Goal: Task Accomplishment & Management: Manage account settings

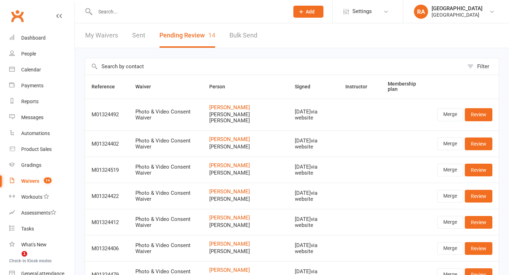
select select "100"
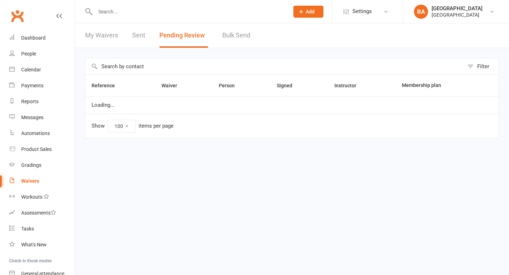
select select "100"
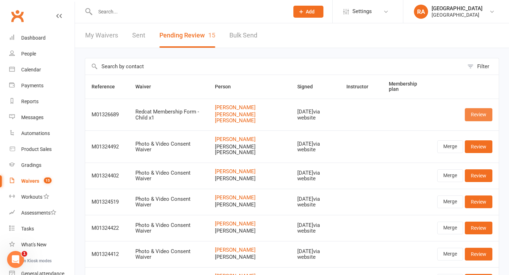
click at [474, 113] on link "Review" at bounding box center [479, 114] width 28 height 13
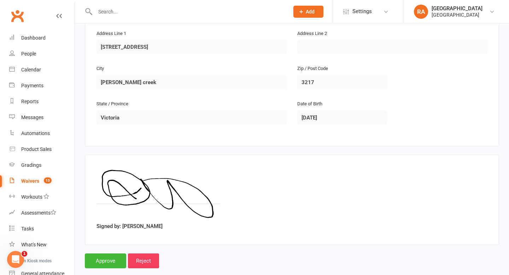
scroll to position [465, 0]
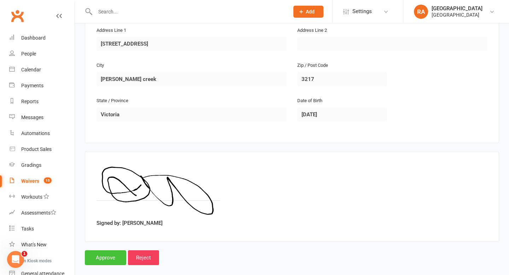
click at [109, 250] on input "Approve" at bounding box center [105, 257] width 41 height 15
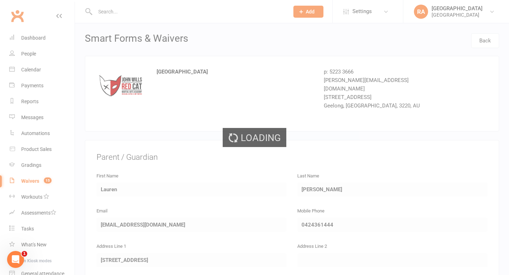
select select "100"
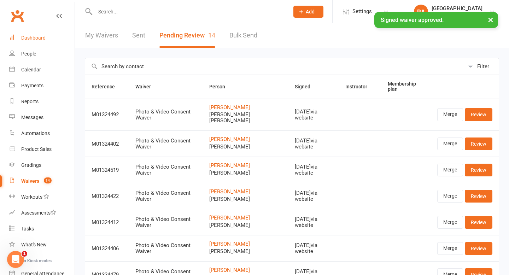
click at [36, 37] on div "Dashboard" at bounding box center [33, 38] width 24 height 6
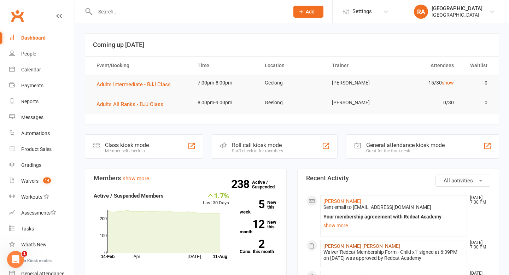
click at [334, 246] on link "[PERSON_NAME] [PERSON_NAME]" at bounding box center [361, 246] width 77 height 6
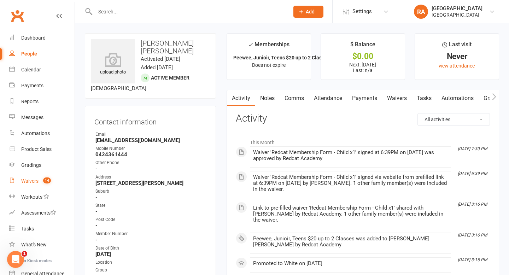
click at [30, 180] on div "Waivers" at bounding box center [29, 181] width 17 height 6
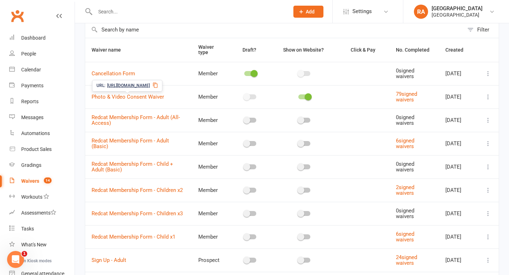
scroll to position [37, 0]
click at [125, 72] on link "Cancellation Form" at bounding box center [113, 73] width 43 height 6
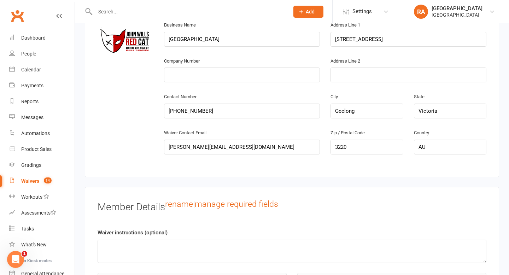
scroll to position [210, 0]
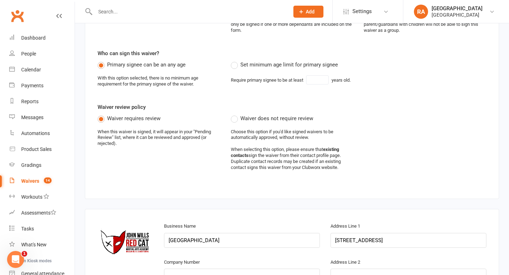
click at [23, 183] on div "Waivers" at bounding box center [30, 181] width 18 height 6
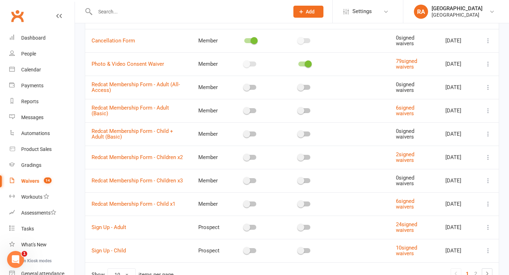
scroll to position [70, 0]
click at [489, 179] on icon at bounding box center [487, 180] width 7 height 7
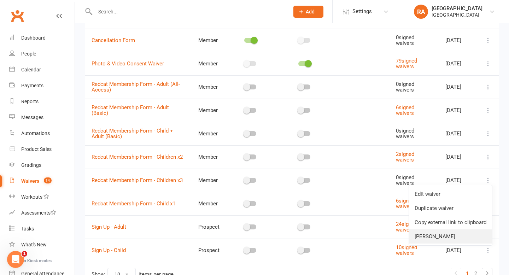
click at [454, 239] on link "[PERSON_NAME]" at bounding box center [450, 236] width 83 height 14
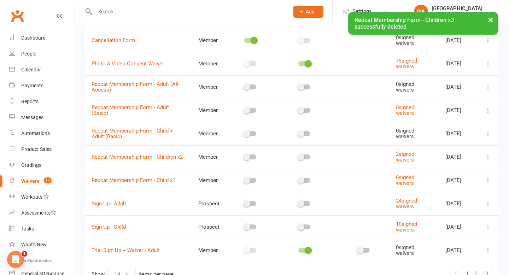
click at [490, 157] on icon at bounding box center [487, 156] width 7 height 7
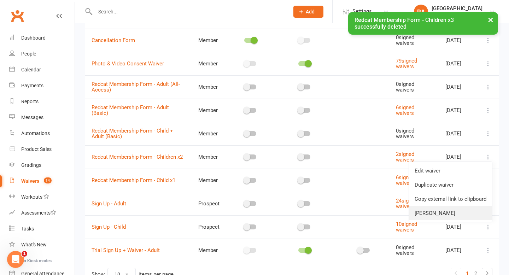
click at [438, 214] on link "[PERSON_NAME]" at bounding box center [450, 213] width 83 height 14
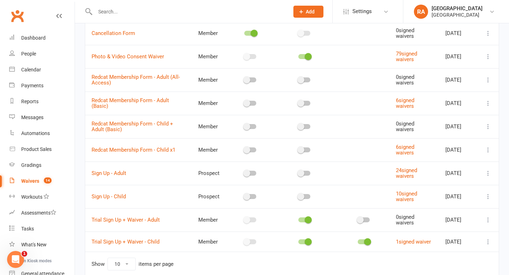
scroll to position [76, 0]
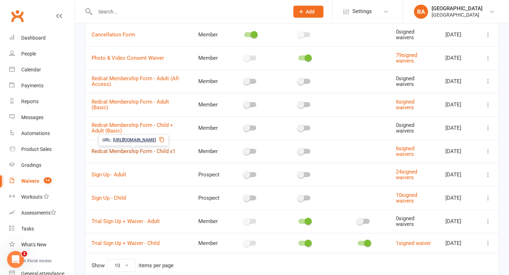
click at [151, 149] on link "Redcat Membership Form - Child x1" at bounding box center [134, 151] width 84 height 6
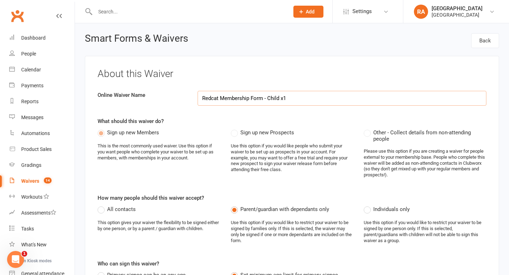
drag, startPoint x: 305, startPoint y: 99, endPoint x: 281, endPoint y: 100, distance: 23.7
click at [281, 100] on input "Redcat Membership Form - Child x1" at bounding box center [341, 98] width 289 height 15
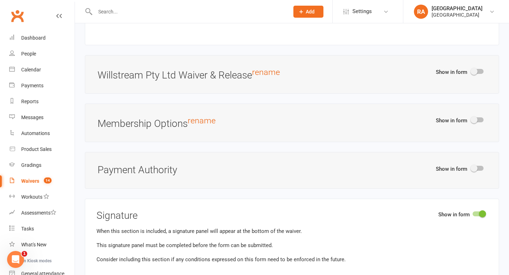
scroll to position [1404, 0]
type input "Redcat Membership Form - Child"
click at [477, 118] on span at bounding box center [473, 119] width 7 height 7
click at [471, 118] on input "checkbox" at bounding box center [471, 118] width 0 height 0
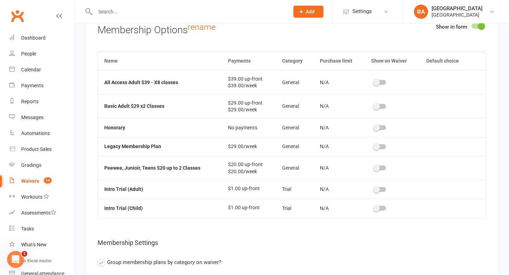
scroll to position [1498, 0]
click at [377, 166] on span at bounding box center [376, 167] width 7 height 7
click at [374, 166] on input "checkbox" at bounding box center [374, 166] width 0 height 0
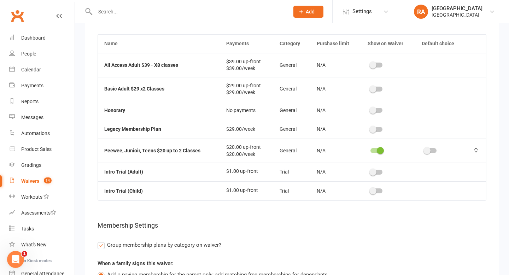
scroll to position [1516, 0]
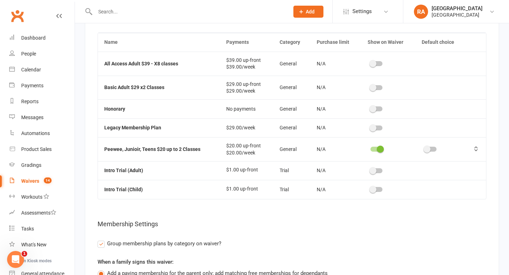
click at [430, 146] on span at bounding box center [426, 149] width 7 height 7
click at [424, 148] on input "checkbox" at bounding box center [424, 148] width 0 height 0
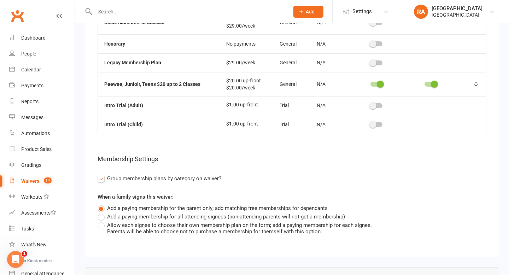
scroll to position [1582, 0]
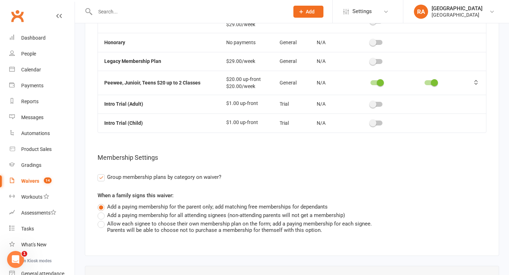
click at [192, 213] on label "Add a paying membership for all attending signees (non-attending parents will n…" at bounding box center [221, 215] width 247 height 8
click at [102, 211] on input "Add a paying membership for all attending signees (non-attending parents will n…" at bounding box center [100, 211] width 5 height 0
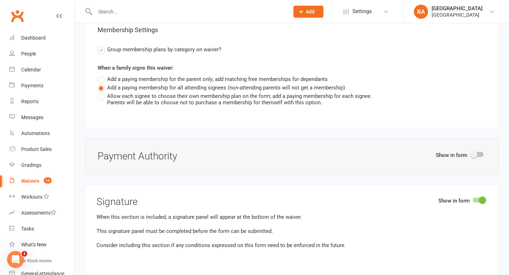
scroll to position [1732, 0]
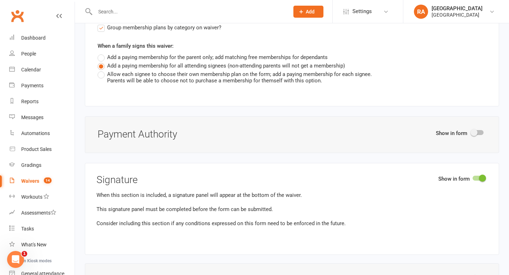
click at [475, 131] on span at bounding box center [473, 132] width 7 height 7
click at [471, 131] on input "checkbox" at bounding box center [471, 131] width 0 height 0
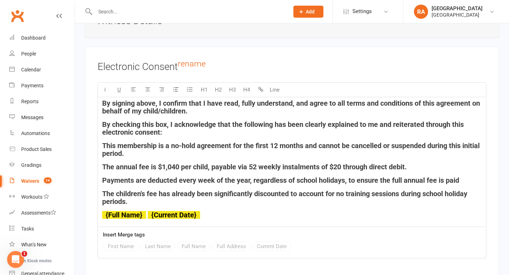
scroll to position [2197, 0]
click at [192, 197] on h4 "The children's fee has already been significantly discounted to account for no …" at bounding box center [291, 197] width 379 height 16
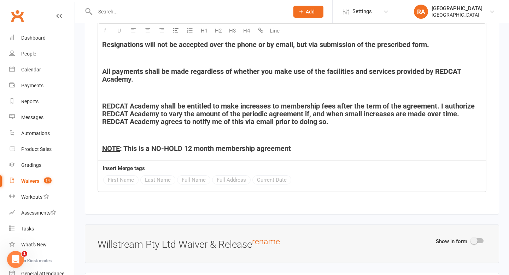
scroll to position [1233, 0]
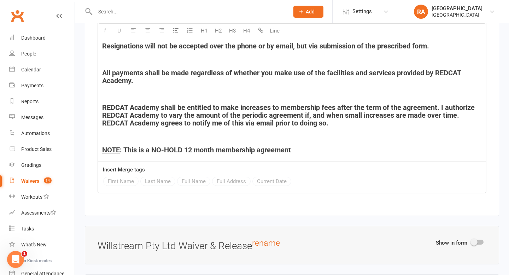
click at [305, 149] on h4 "NOTE : This is a NO-HOLD 12 month membership agreement" at bounding box center [291, 150] width 379 height 8
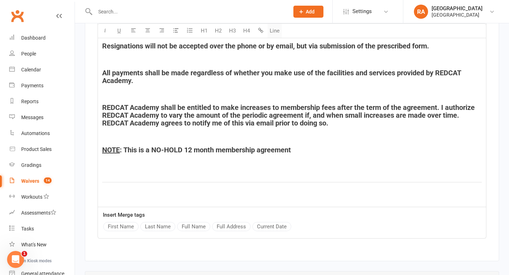
click at [273, 30] on button "Line" at bounding box center [274, 31] width 14 height 14
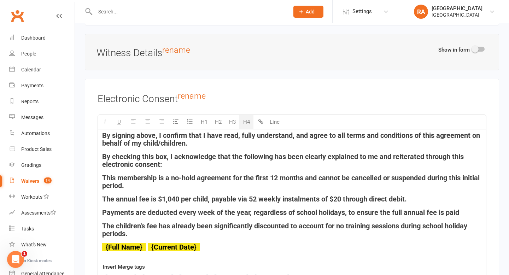
scroll to position [2501, 0]
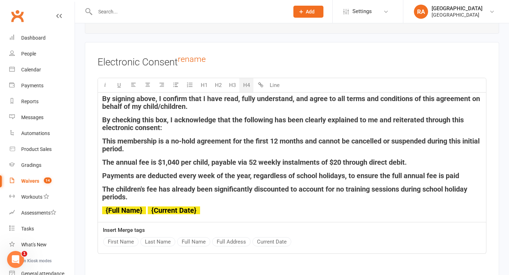
click at [437, 105] on span "By signing above, I confirm that I have read, fully understand, and agree to al…" at bounding box center [291, 102] width 379 height 16
click at [138, 109] on span "By signing above, I confirm that I have read, fully understand, and agree to al…" at bounding box center [289, 102] width 375 height 16
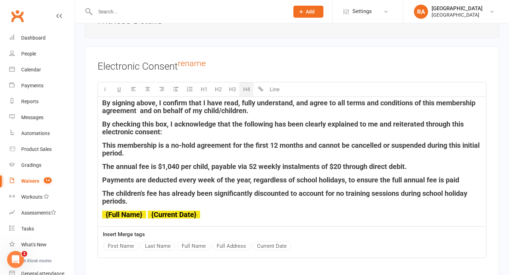
scroll to position [2485, 0]
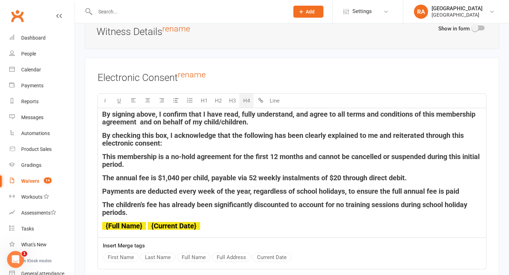
click at [442, 121] on span "By signing above, I confirm that I have read, fully understand, and agree to al…" at bounding box center [289, 118] width 375 height 16
click at [105, 126] on span "By signing above, I confirm that I have read, fully understand, and agree to al…" at bounding box center [289, 118] width 375 height 16
click at [142, 131] on div "By signing above, I confirm that I have read, fully understand, and agree to al…" at bounding box center [292, 172] width 388 height 129
click at [139, 125] on span "By signing above, I confirm that I have read, fully understand, and agree to al…" at bounding box center [289, 118] width 375 height 16
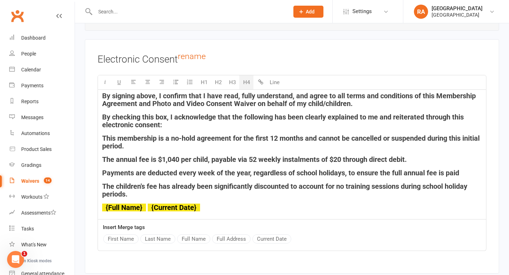
scroll to position [2504, 0]
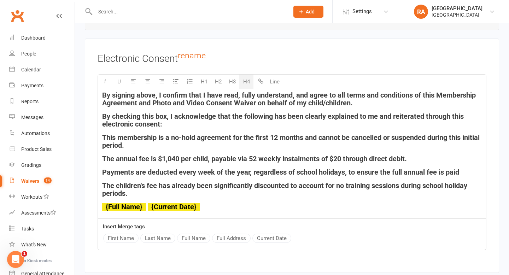
click at [305, 107] on span "By signing above, I confirm that I have read, fully understand, and agree to al…" at bounding box center [289, 99] width 375 height 16
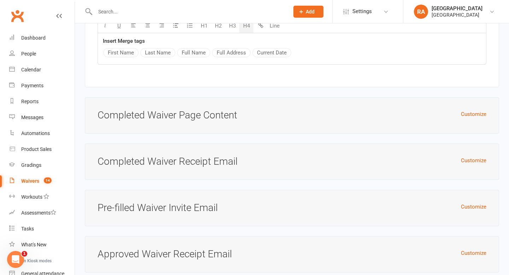
scroll to position [2737, 0]
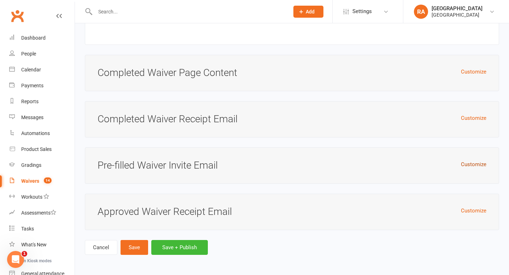
click at [478, 166] on button "Customize" at bounding box center [473, 164] width 25 height 8
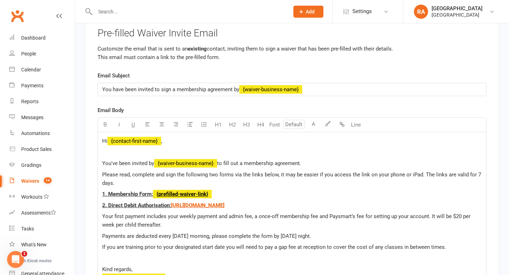
scroll to position [2878, 0]
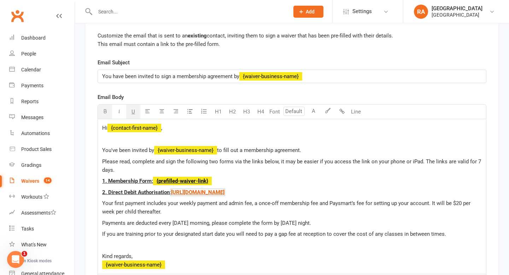
drag, startPoint x: 473, startPoint y: 196, endPoint x: 75, endPoint y: 196, distance: 398.2
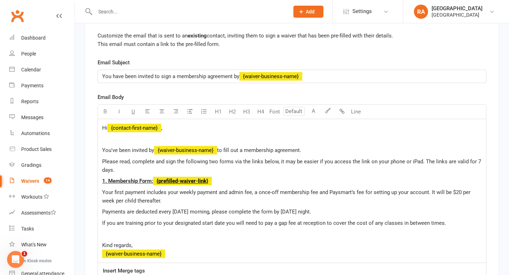
click at [152, 184] on span "1. Membership Form:" at bounding box center [127, 181] width 51 height 6
click at [217, 167] on span "Please read, complete and sign the following two forms via the links below, it …" at bounding box center [292, 165] width 380 height 15
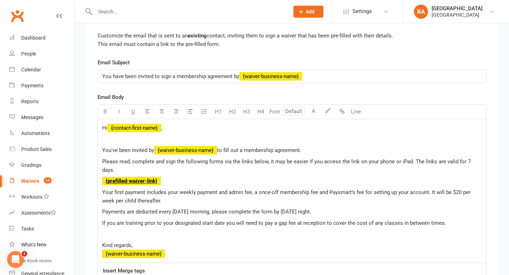
click at [223, 166] on span "Please read, complete and sign the following forms via the links below, it may …" at bounding box center [287, 165] width 370 height 15
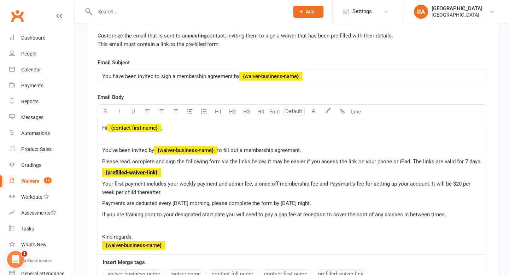
click at [248, 165] on span "Please read, complete and sign the following form via the links below, it may b…" at bounding box center [291, 161] width 379 height 6
drag, startPoint x: 253, startPoint y: 188, endPoint x: 234, endPoint y: 188, distance: 19.1
click at [234, 188] on span "Your first payment includes your weekly payment and admin fee, a once-off membe…" at bounding box center [287, 188] width 370 height 15
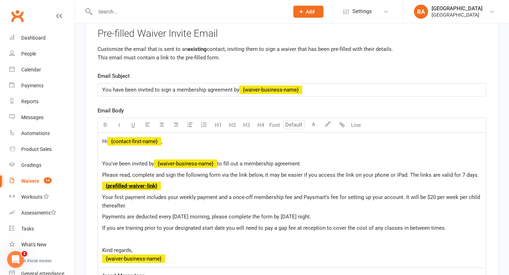
scroll to position [2877, 0]
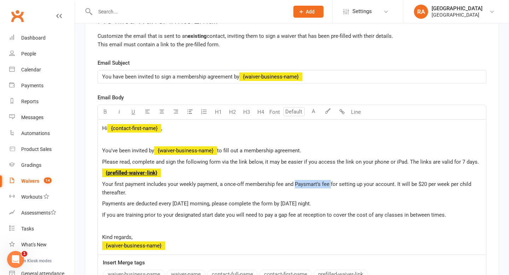
drag, startPoint x: 330, startPoint y: 188, endPoint x: 294, endPoint y: 187, distance: 35.7
click at [294, 187] on span "Your first payment includes your weekly payment, a once-off membership fee and …" at bounding box center [287, 188] width 370 height 15
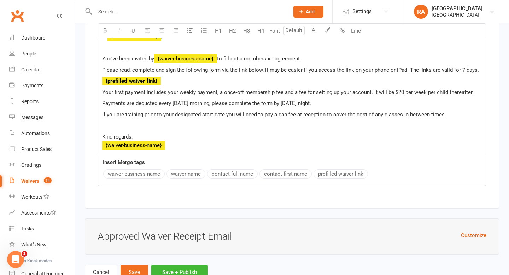
scroll to position [2999, 0]
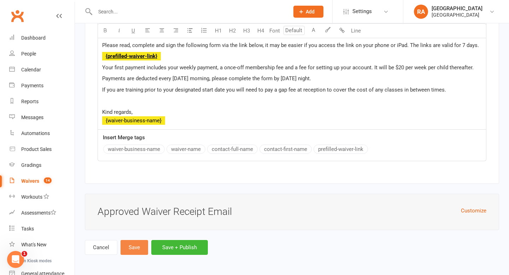
click at [134, 244] on button "Save" at bounding box center [134, 247] width 28 height 15
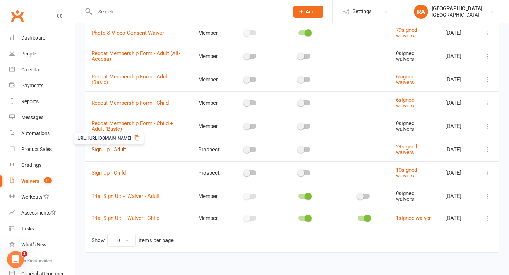
scroll to position [112, 0]
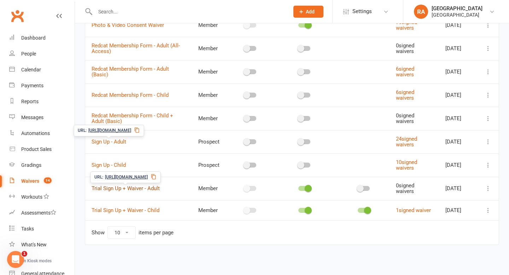
click at [116, 185] on link "Trial Sign Up + Waiver - Adult" at bounding box center [126, 188] width 68 height 6
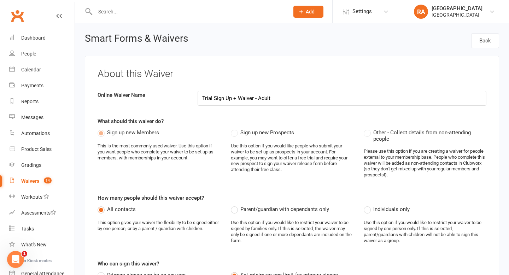
select select "applies_to_primary_signee"
select select "select"
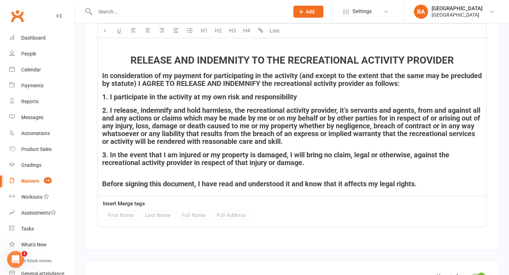
scroll to position [2395, 0]
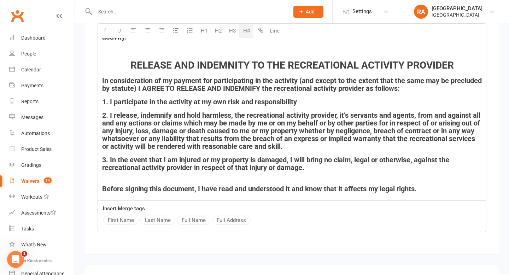
click at [435, 185] on h4 "Before signing this document, I have read and understood it and know that it af…" at bounding box center [291, 189] width 379 height 8
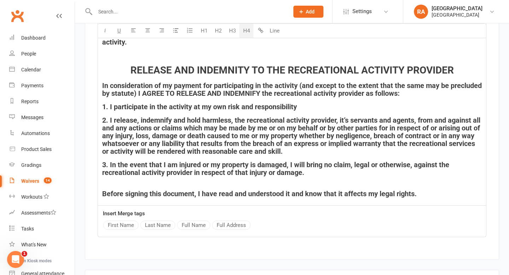
scroll to position [2392, 0]
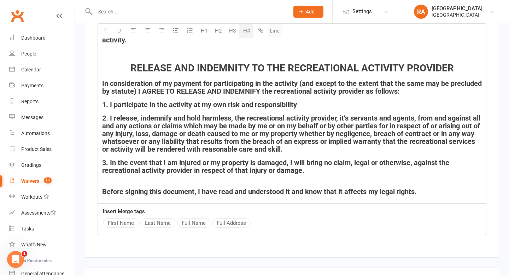
click at [274, 31] on button "Line" at bounding box center [274, 31] width 14 height 14
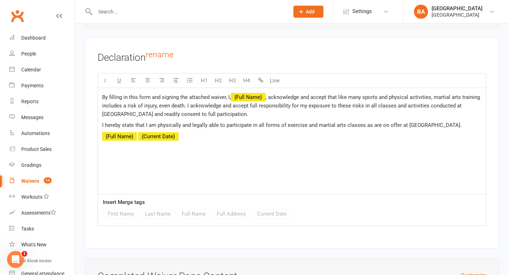
scroll to position [3644, 0]
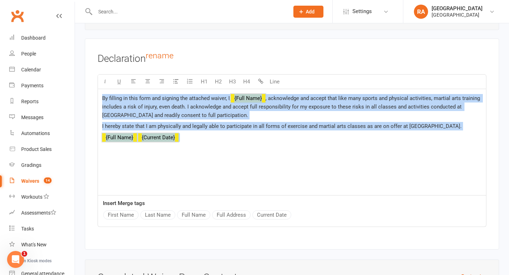
drag, startPoint x: 444, startPoint y: 141, endPoint x: 90, endPoint y: 96, distance: 357.4
click at [90, 96] on div "Declaration rename U H1 H2 H3 H4 Line By filling in this form and signing the a…" at bounding box center [292, 144] width 414 height 211
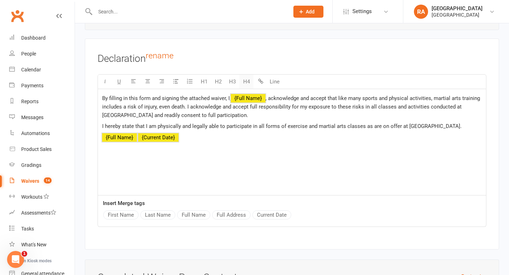
click at [247, 87] on button "H4" at bounding box center [246, 82] width 14 height 14
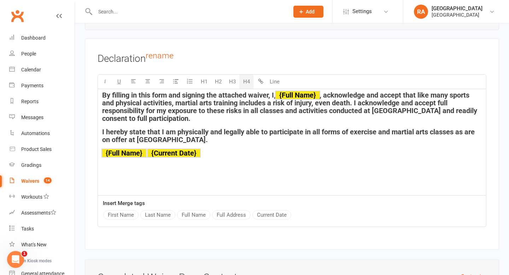
click at [239, 181] on div "By filling in this form and signing the attached waiver, I, ﻿ {Full Name} , ack…" at bounding box center [292, 142] width 388 height 106
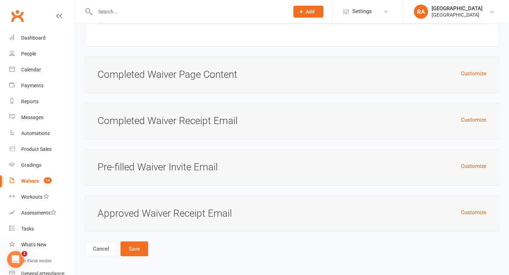
scroll to position [3853, 0]
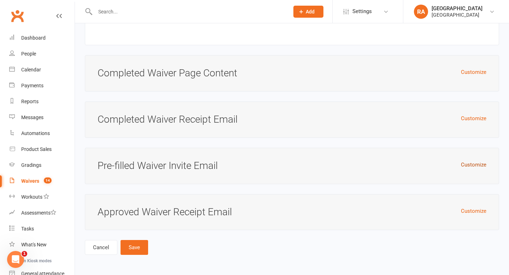
click at [479, 164] on button "Customize" at bounding box center [473, 164] width 25 height 8
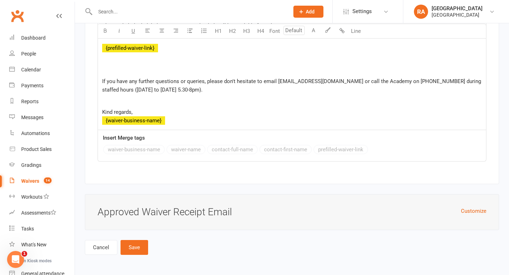
scroll to position [4156, 0]
click at [138, 253] on button "Save" at bounding box center [134, 247] width 28 height 15
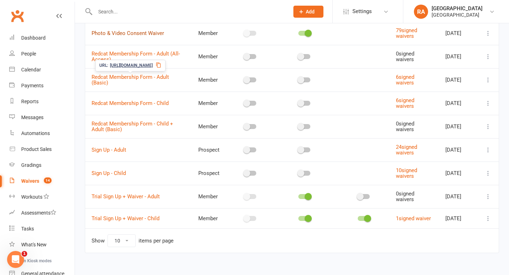
scroll to position [102, 0]
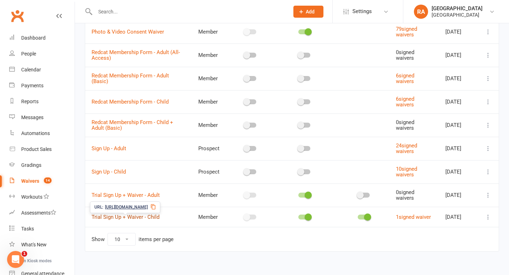
click at [133, 217] on link "Trial Sign Up + Waiver - Child" at bounding box center [126, 217] width 68 height 6
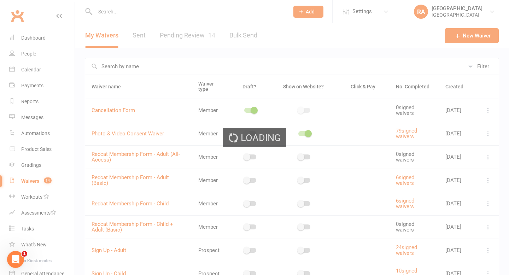
select select "applies_to_attending_signees"
select select "select"
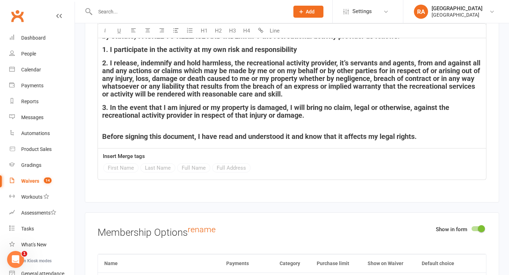
scroll to position [2117, 0]
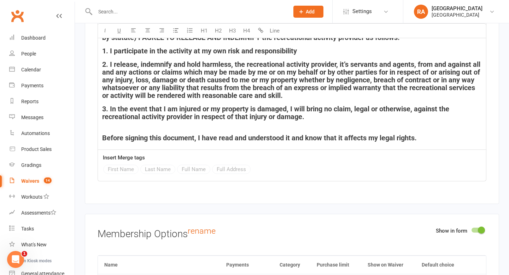
click at [432, 136] on h4 "Before signing this document, I have read and understood it and know that it af…" at bounding box center [291, 138] width 379 height 8
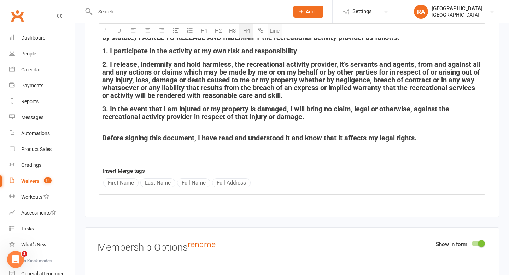
click at [277, 30] on button "Line" at bounding box center [274, 31] width 14 height 14
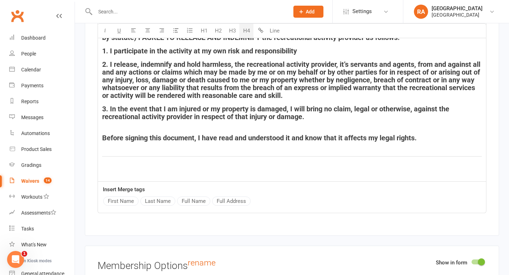
click at [135, 168] on p "﻿" at bounding box center [291, 172] width 379 height 8
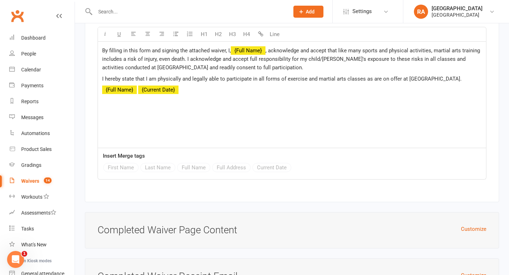
scroll to position [3347, 0]
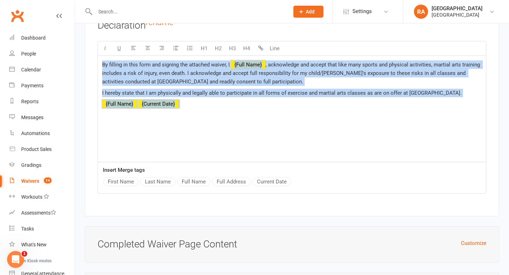
drag, startPoint x: 184, startPoint y: 111, endPoint x: 79, endPoint y: 54, distance: 119.4
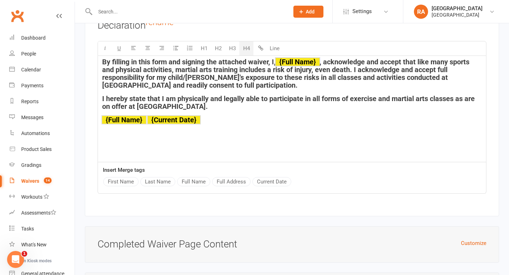
click at [245, 52] on button "H4" at bounding box center [246, 48] width 14 height 14
click at [240, 130] on div "By filling in this form and signing the attached waiver, I, ﻿ {Full Name} , ack…" at bounding box center [292, 109] width 388 height 106
click at [235, 89] on h4 "By filling in this form and signing the attached waiver, I, ﻿ {Full Name} , ack…" at bounding box center [291, 73] width 379 height 31
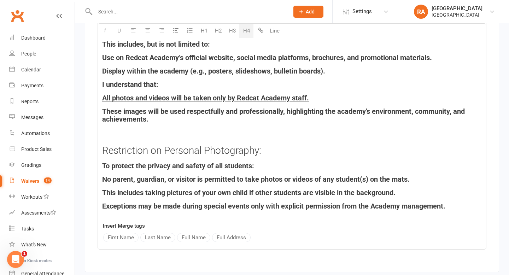
scroll to position [2335, 0]
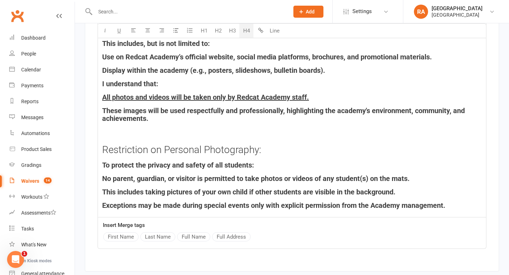
click at [155, 122] on h4 "These images will be used respectfully and professionally, highlighting the aca…" at bounding box center [291, 115] width 379 height 16
click at [451, 209] on h4 "Exceptions may be made during special events only with explicit permission from…" at bounding box center [291, 205] width 379 height 8
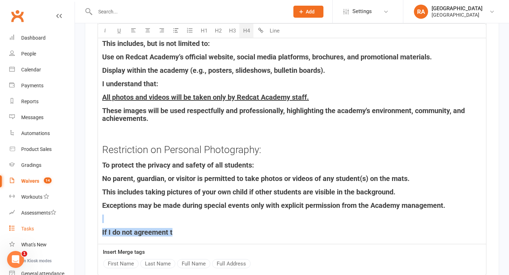
drag, startPoint x: 177, startPoint y: 238, endPoint x: 69, endPoint y: 228, distance: 108.9
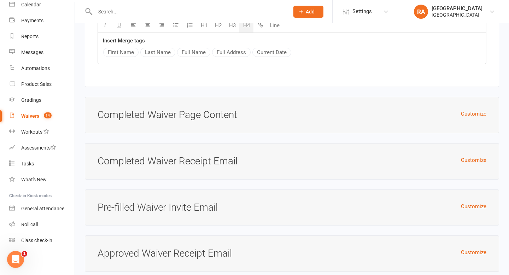
scroll to position [3523, 0]
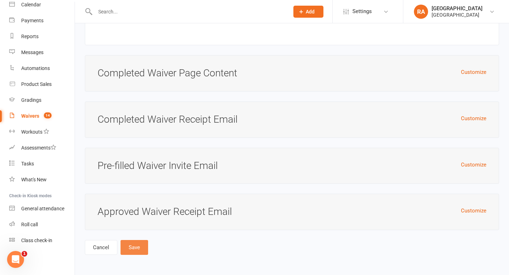
click at [137, 248] on button "Save" at bounding box center [134, 247] width 28 height 15
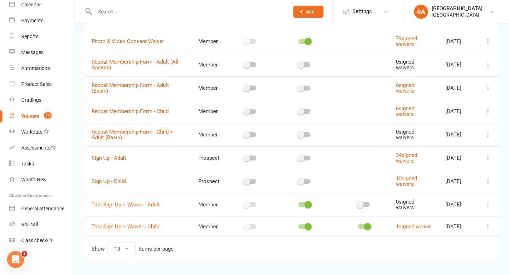
scroll to position [94, 0]
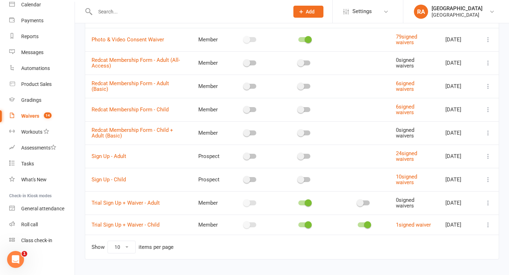
click at [488, 156] on icon at bounding box center [487, 156] width 7 height 7
click at [261, 250] on td "Show 10 25 50 100 items per page" at bounding box center [291, 247] width 413 height 24
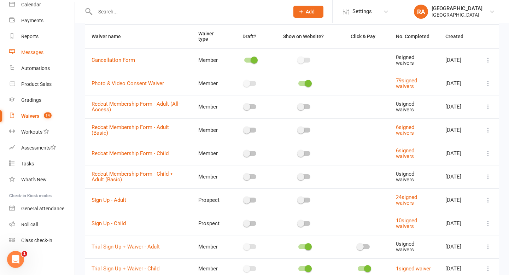
scroll to position [0, 0]
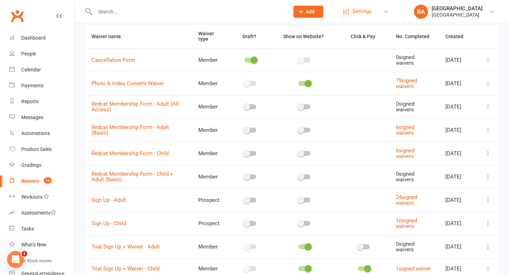
click at [346, 10] on icon at bounding box center [346, 12] width 6 height 6
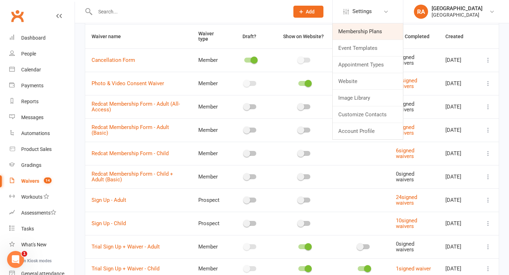
click at [347, 31] on link "Membership Plans" at bounding box center [367, 31] width 70 height 16
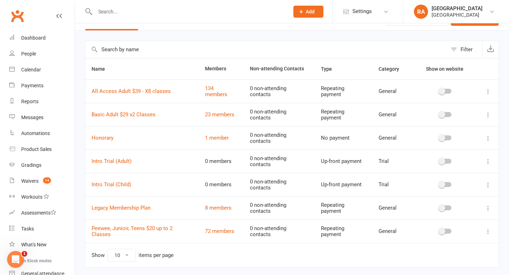
scroll to position [23, 0]
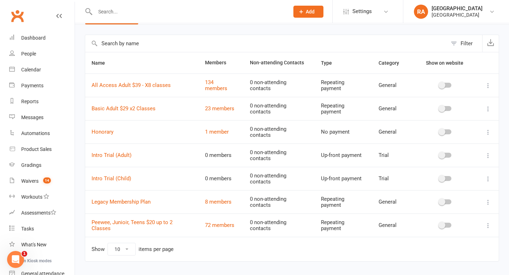
click at [487, 159] on button at bounding box center [488, 155] width 8 height 8
click at [459, 170] on link "Edit" at bounding box center [457, 169] width 70 height 14
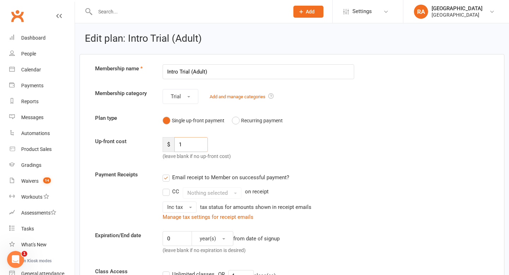
click at [186, 147] on input "1" at bounding box center [191, 144] width 34 height 15
type input "70"
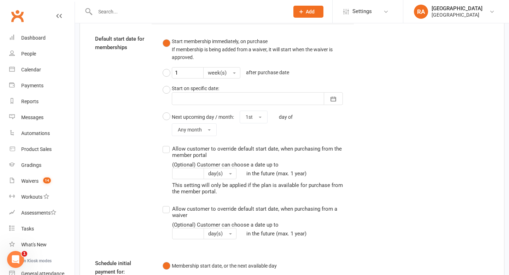
scroll to position [645, 0]
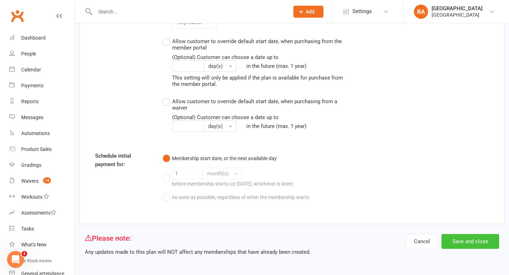
click at [459, 240] on button "Save and close" at bounding box center [470, 241] width 58 height 15
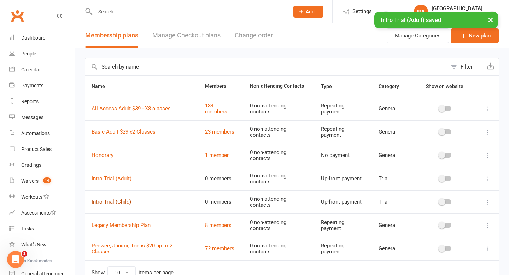
click at [120, 201] on link "Intro Trial (Child)" at bounding box center [112, 202] width 40 height 6
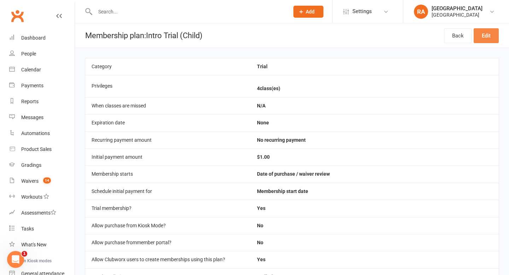
click at [493, 36] on link "Edit" at bounding box center [485, 35] width 25 height 15
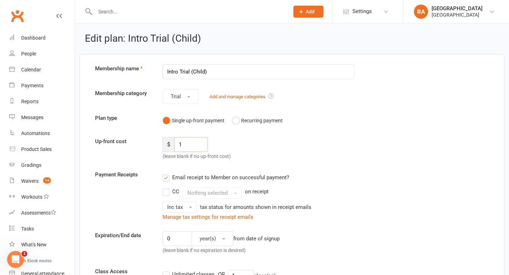
click at [191, 142] on input "1" at bounding box center [191, 144] width 34 height 15
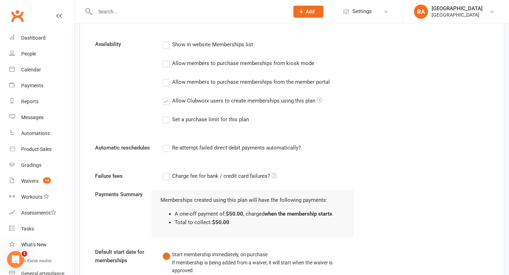
scroll to position [645, 0]
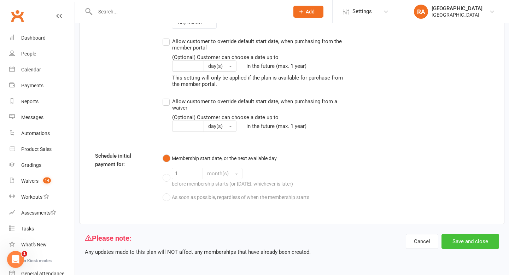
type input "50"
click at [455, 242] on button "Save and close" at bounding box center [470, 241] width 58 height 15
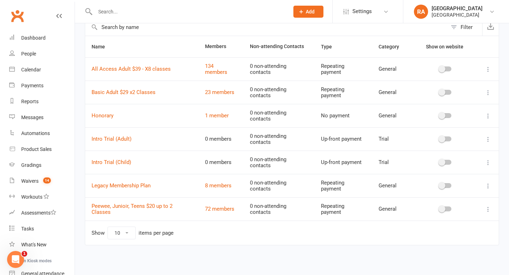
scroll to position [37, 0]
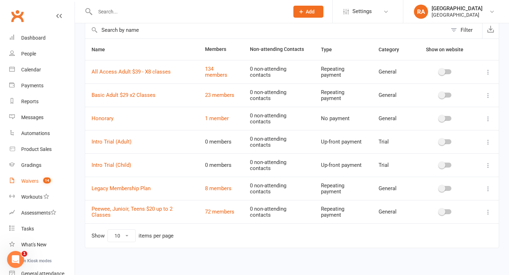
click at [28, 178] on link "Waivers 14" at bounding box center [41, 181] width 65 height 16
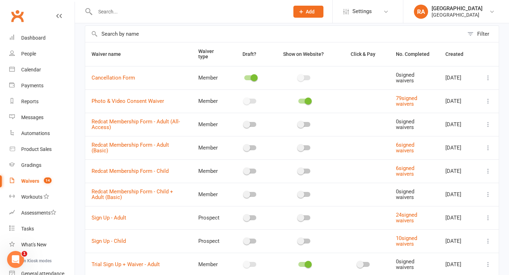
scroll to position [33, 0]
click at [118, 81] on span "Cancellation Form" at bounding box center [113, 77] width 43 height 13
click at [160, 124] on span "Redcat Membership Form - Adult (All-Access)" at bounding box center [136, 123] width 88 height 19
click at [141, 121] on link "Redcat Membership Form - Adult (All-Access)" at bounding box center [136, 124] width 88 height 12
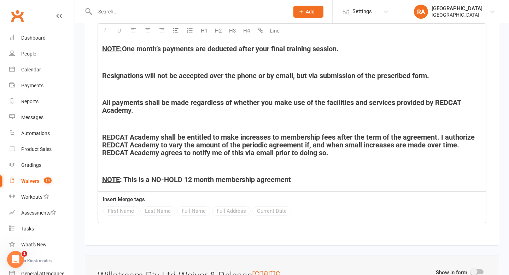
scroll to position [1189, 0]
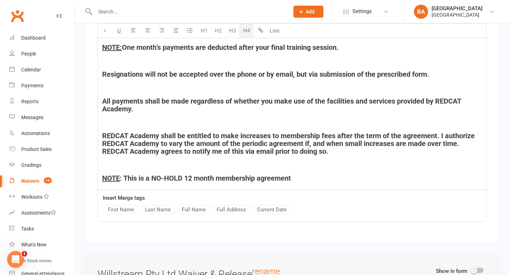
click at [307, 174] on h4 "NOTE : This is a NO-HOLD 12 month membership agreement" at bounding box center [291, 178] width 379 height 8
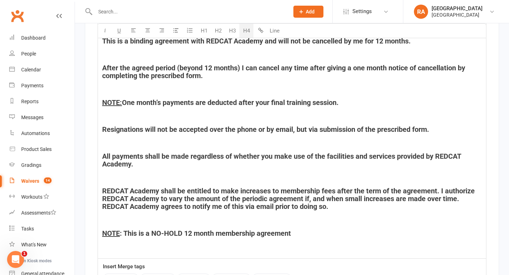
scroll to position [1148, 0]
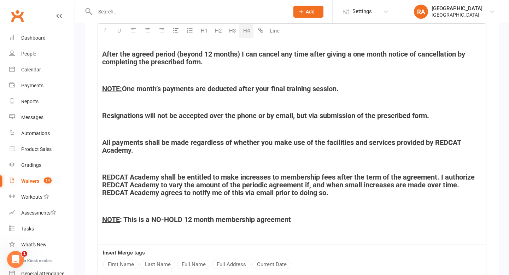
click at [274, 20] on div at bounding box center [184, 11] width 199 height 23
click at [274, 30] on button "Line" at bounding box center [274, 31] width 14 height 14
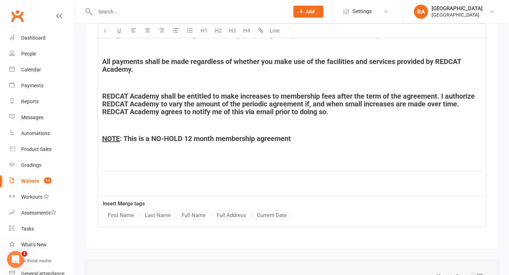
scroll to position [1231, 0]
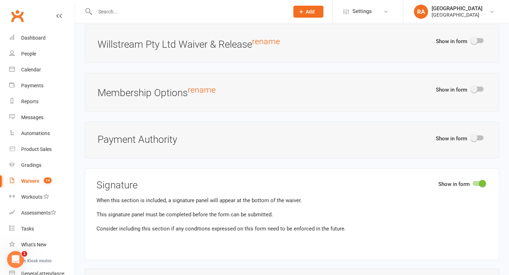
scroll to position [1719, 0]
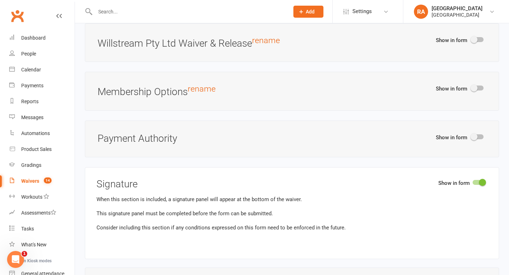
click at [226, 49] on h3 "Willstream Pty Ltd Waiver & Release rename" at bounding box center [292, 42] width 389 height 13
click at [473, 96] on div "Show in form" at bounding box center [461, 89] width 51 height 11
click at [474, 92] on span at bounding box center [473, 87] width 7 height 7
click at [471, 87] on input "checkbox" at bounding box center [471, 87] width 0 height 0
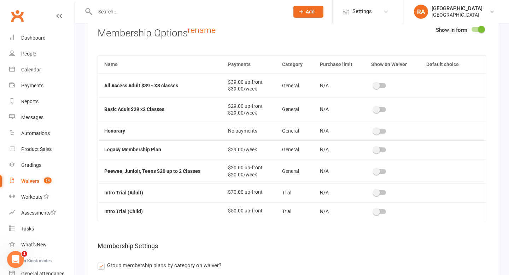
scroll to position [1776, 0]
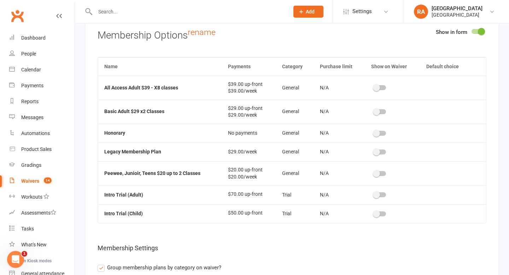
click at [377, 91] on span at bounding box center [376, 87] width 7 height 7
click at [374, 87] on input "checkbox" at bounding box center [374, 87] width 0 height 0
click at [428, 91] on span at bounding box center [426, 87] width 7 height 7
click at [424, 87] on input "checkbox" at bounding box center [424, 87] width 0 height 0
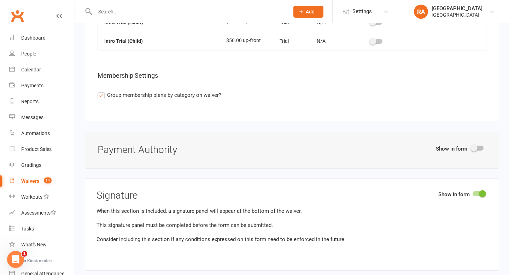
scroll to position [1956, 0]
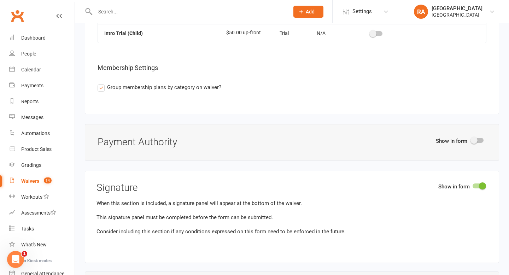
click at [475, 144] on span at bounding box center [473, 140] width 7 height 7
click at [471, 139] on input "checkbox" at bounding box center [471, 139] width 0 height 0
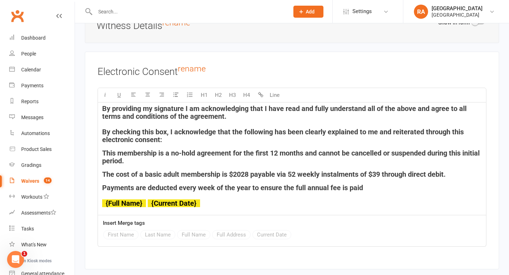
scroll to position [2380, 0]
click at [232, 126] on h4 "By providing my signature I am acknowledging that I have read and fully underst…" at bounding box center [291, 124] width 379 height 39
click at [221, 121] on span "By providing my signature I am acknowledging that I have read and fully underst…" at bounding box center [285, 113] width 366 height 16
click at [189, 122] on span "By providing my signature I am acknowledging that I have read and fully underst…" at bounding box center [285, 125] width 366 height 40
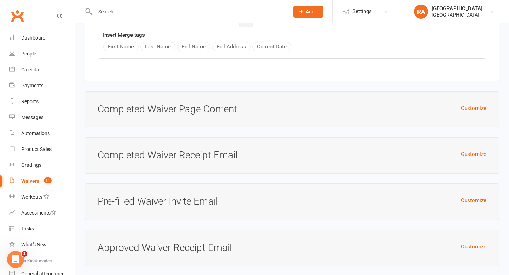
scroll to position [2590, 0]
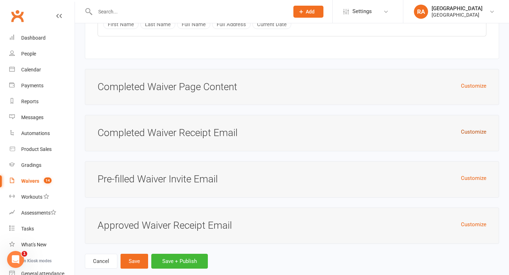
click at [468, 136] on button "Customize" at bounding box center [473, 132] width 25 height 8
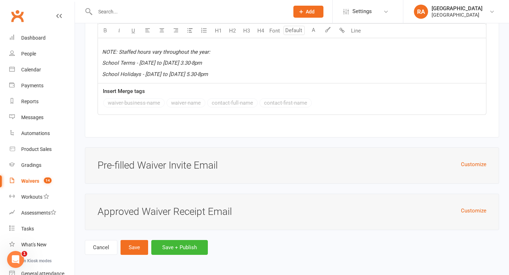
scroll to position [2928, 0]
click at [473, 166] on button "Customize" at bounding box center [473, 164] width 25 height 8
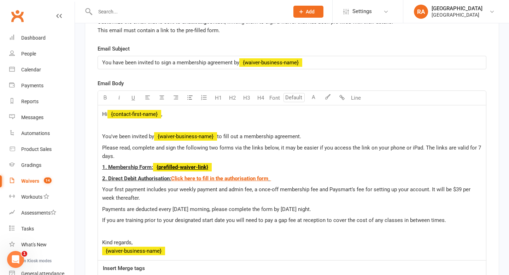
scroll to position [3088, 0]
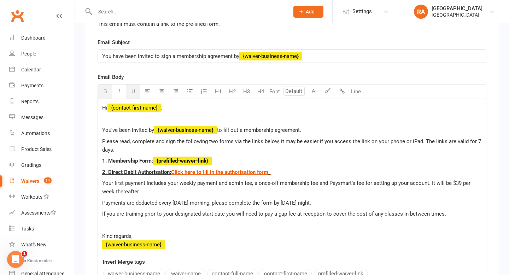
drag, startPoint x: 154, startPoint y: 166, endPoint x: 86, endPoint y: 166, distance: 68.2
click at [86, 166] on div "Pre-filled Waiver Invite Email Customize the email that is sent to an existing …" at bounding box center [292, 145] width 414 height 326
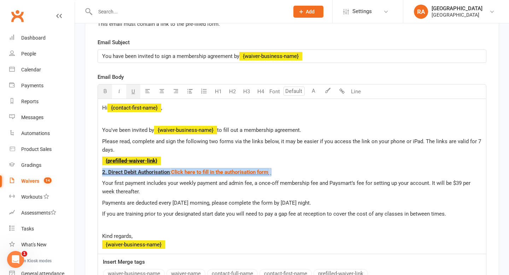
drag, startPoint x: 279, startPoint y: 175, endPoint x: 89, endPoint y: 176, distance: 190.4
click at [89, 176] on div "Pre-filled Waiver Invite Email Customize the email that is sent to an existing …" at bounding box center [292, 145] width 414 height 326
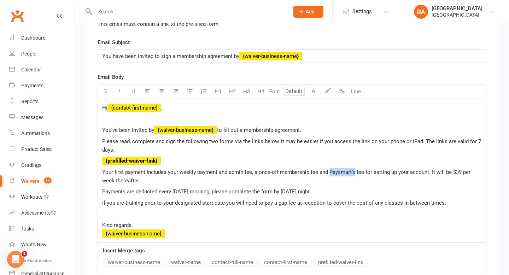
drag, startPoint x: 355, startPoint y: 177, endPoint x: 329, endPoint y: 177, distance: 25.8
click at [329, 177] on span "Your first payment includes your weekly payment and admin fee, a once-off membe…" at bounding box center [287, 176] width 370 height 15
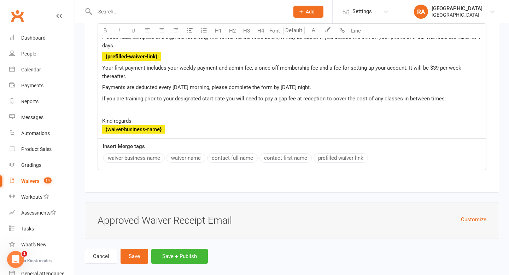
scroll to position [3207, 0]
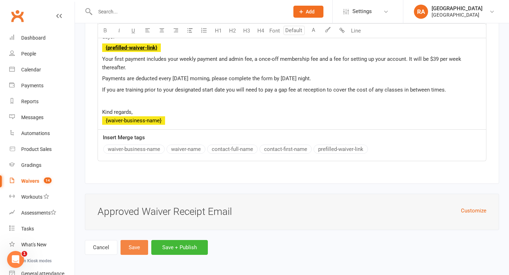
click at [142, 246] on button "Save" at bounding box center [134, 247] width 28 height 15
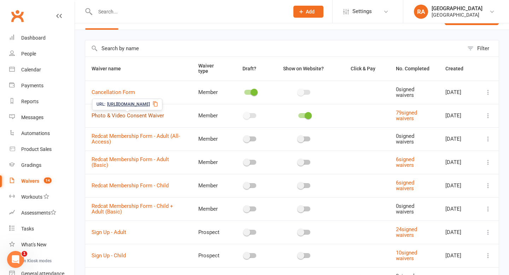
scroll to position [18, 0]
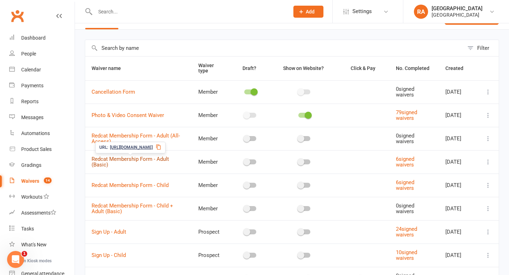
click at [138, 159] on link "Redcat Membership Form - Adult (Basic)" at bounding box center [130, 162] width 77 height 12
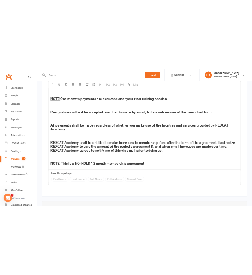
scroll to position [1177, 0]
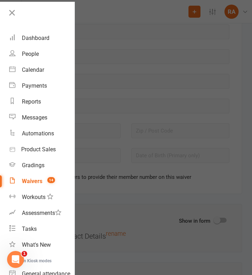
click at [113, 101] on div at bounding box center [126, 137] width 252 height 275
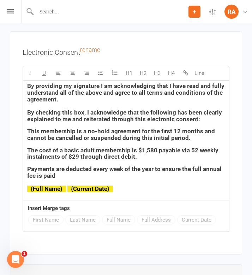
scroll to position [2376, 0]
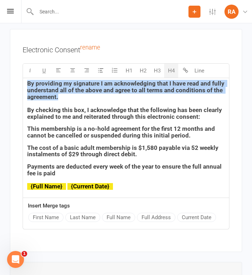
drag, startPoint x: 64, startPoint y: 95, endPoint x: -18, endPoint y: 80, distance: 83.6
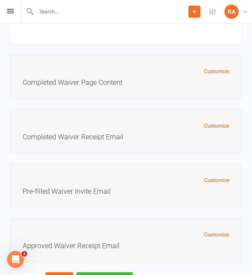
scroll to position [2614, 0]
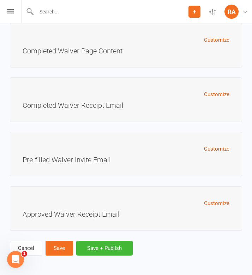
click at [210, 146] on button "Customize" at bounding box center [216, 148] width 25 height 8
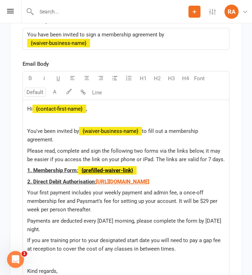
scroll to position [2794, 0]
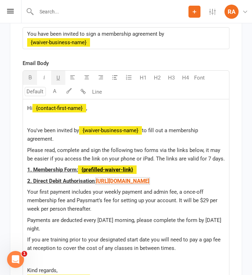
drag, startPoint x: 95, startPoint y: 199, endPoint x: 12, endPoint y: 179, distance: 85.2
click at [12, 179] on div "Pre-filled Waiver Invite Email Customize the email that is sent to an existing …" at bounding box center [126, 152] width 232 height 401
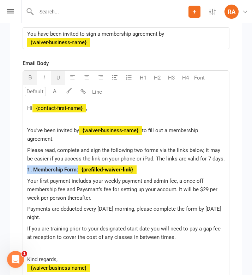
drag, startPoint x: 78, startPoint y: 170, endPoint x: 17, endPoint y: 168, distance: 61.5
click at [17, 168] on div "Pre-filled Waiver Invite Email Customize the email that is sent to an existing …" at bounding box center [126, 147] width 232 height 390
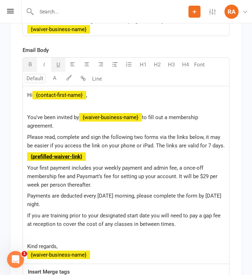
scroll to position [2808, 0]
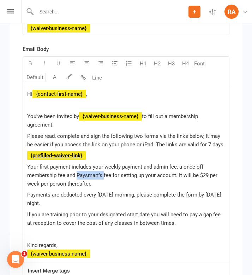
drag, startPoint x: 104, startPoint y: 175, endPoint x: 78, endPoint y: 175, distance: 26.1
click at [78, 175] on span "Your first payment includes your weekly payment and admin fee, a once-off membe…" at bounding box center [123, 175] width 192 height 23
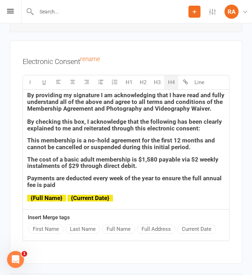
scroll to position [2358, 0]
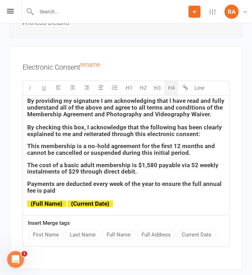
click at [66, 195] on h4 "Payments are deducted every week of the year to ensure the full annual fee is p…" at bounding box center [126, 194] width 198 height 26
click at [65, 193] on h4 "Payments are deducted every week of the year to ensure the full annual fee is p…" at bounding box center [126, 194] width 198 height 26
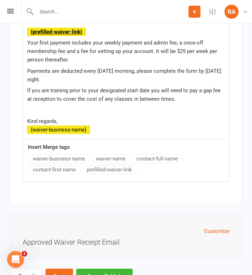
scroll to position [2960, 0]
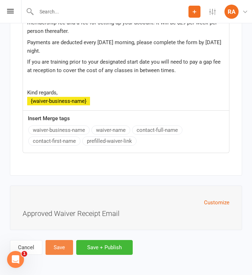
click at [61, 247] on button "Save" at bounding box center [60, 247] width 28 height 15
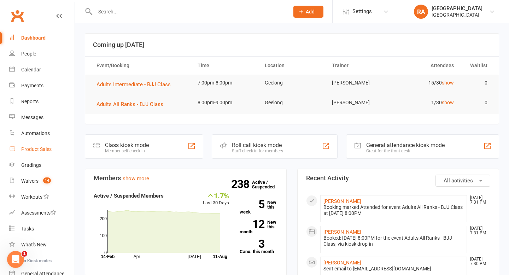
scroll to position [15, 0]
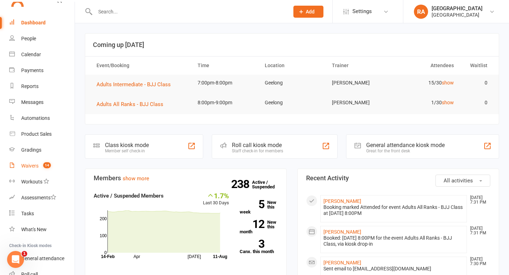
click at [36, 165] on div "Waivers" at bounding box center [29, 166] width 17 height 6
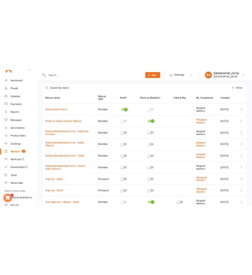
scroll to position [33, 0]
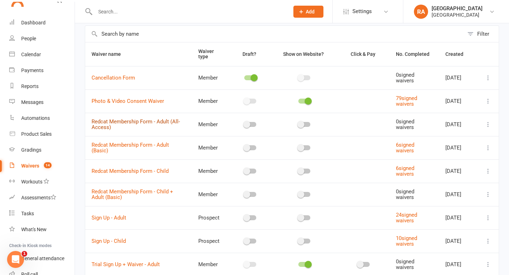
click at [157, 120] on link "Redcat Membership Form - Adult (All-Access)" at bounding box center [136, 124] width 88 height 12
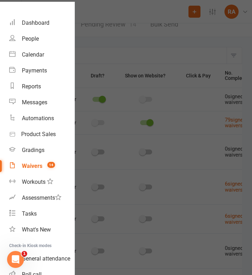
click at [113, 54] on div at bounding box center [126, 137] width 252 height 275
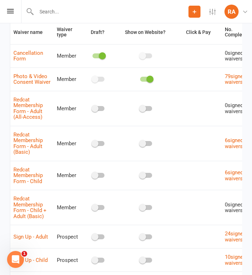
scroll to position [85, 0]
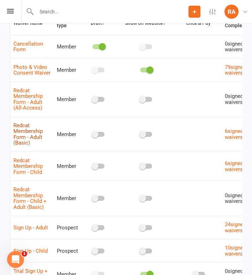
click at [28, 145] on link "Redcat Membership Form - Adult (Basic)" at bounding box center [27, 134] width 29 height 24
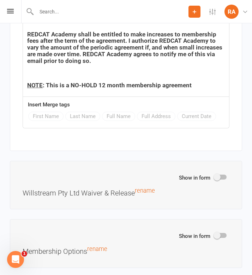
scroll to position [1906, 0]
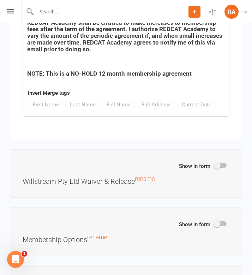
click at [197, 71] on h4 "NOTE : This is a NO-HOLD 12 month membership agreement" at bounding box center [126, 73] width 198 height 7
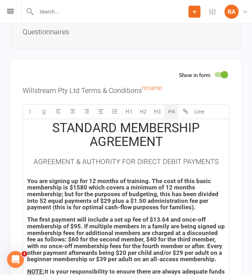
scroll to position [1438, 0]
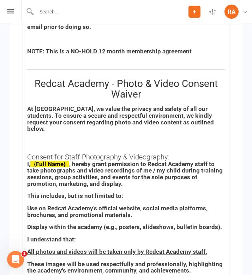
scroll to position [1926, 0]
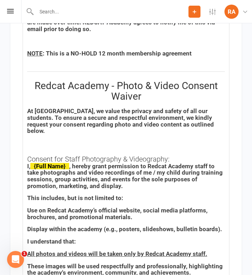
click at [108, 140] on h4 "﻿" at bounding box center [126, 143] width 198 height 7
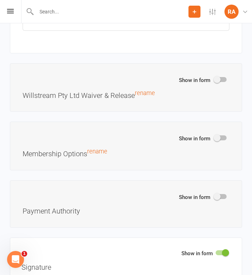
scroll to position [2334, 0]
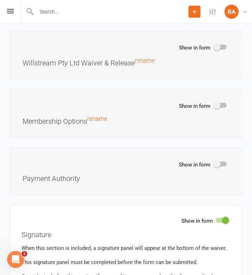
click at [216, 102] on span at bounding box center [217, 105] width 7 height 7
click at [215, 104] on input "checkbox" at bounding box center [215, 104] width 0 height 0
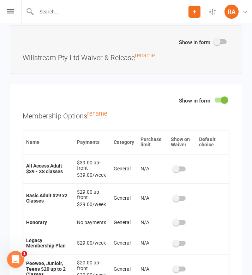
scroll to position [9, 0]
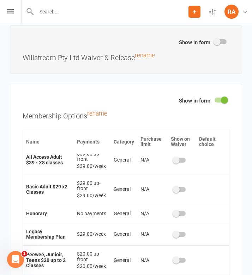
click at [177, 185] on td at bounding box center [182, 189] width 28 height 29
click at [175, 186] on span at bounding box center [176, 189] width 7 height 7
click at [174, 188] on input "checkbox" at bounding box center [174, 188] width 0 height 0
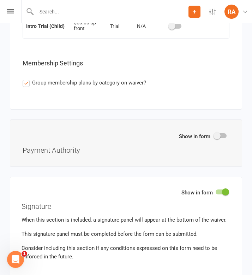
scroll to position [2626, 0]
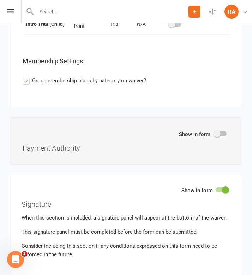
click at [218, 130] on span at bounding box center [217, 133] width 7 height 7
click at [215, 132] on input "checkbox" at bounding box center [215, 132] width 0 height 0
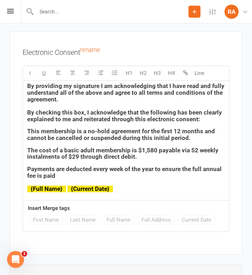
scroll to position [3144, 0]
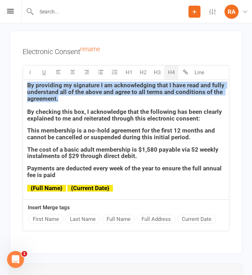
drag, startPoint x: 78, startPoint y: 94, endPoint x: 5, endPoint y: 77, distance: 74.3
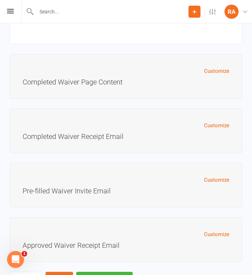
scroll to position [3378, 0]
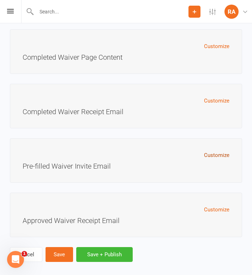
click at [208, 151] on button "Customize" at bounding box center [216, 155] width 25 height 8
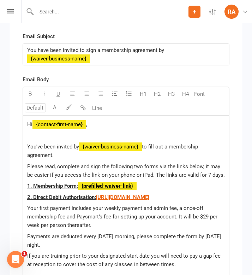
scroll to position [3555, 0]
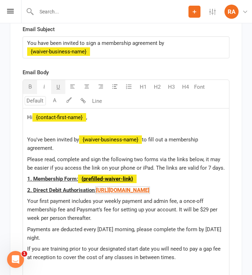
drag, startPoint x: 95, startPoint y: 201, endPoint x: 16, endPoint y: 178, distance: 83.1
click at [16, 178] on div "Pre-filled Waiver Invite Email Customize the email that is sent to an existing …" at bounding box center [126, 161] width 232 height 401
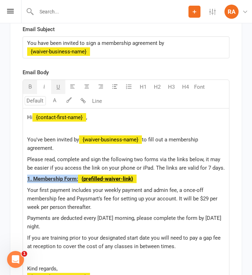
drag, startPoint x: 78, startPoint y: 171, endPoint x: 1, endPoint y: 166, distance: 76.8
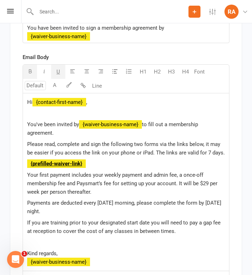
scroll to position [3571, 0]
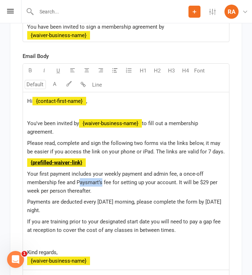
drag, startPoint x: 103, startPoint y: 176, endPoint x: 80, endPoint y: 176, distance: 23.0
click at [80, 176] on span "Your first payment includes your weekly payment and admin fee, a once-off membe…" at bounding box center [123, 182] width 192 height 23
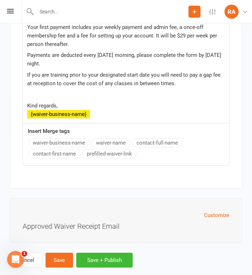
scroll to position [3724, 0]
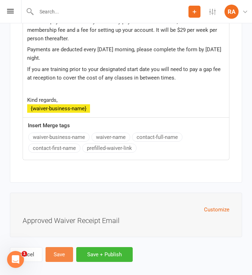
click at [62, 247] on button "Save" at bounding box center [60, 254] width 28 height 15
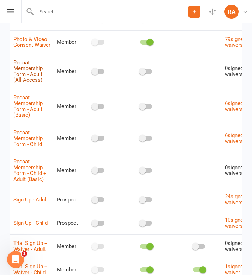
scroll to position [113, 0]
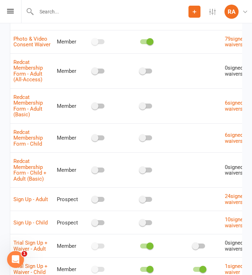
click at [28, 142] on span "Redcat Membership Form - Child" at bounding box center [27, 137] width 29 height 25
click at [27, 145] on link "Redcat Membership Form - Child" at bounding box center [27, 138] width 29 height 18
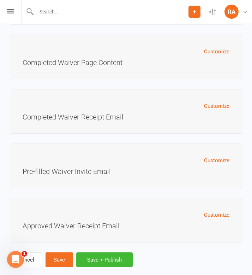
scroll to position [3533, 0]
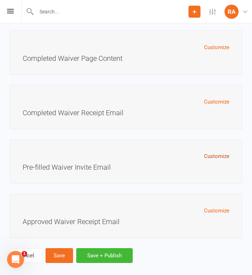
click at [219, 152] on button "Customize" at bounding box center [216, 156] width 25 height 8
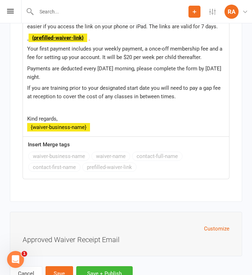
scroll to position [3870, 0]
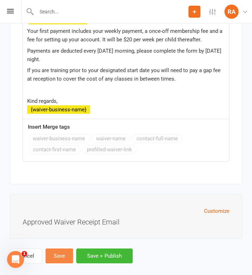
click at [63, 251] on button "Save" at bounding box center [60, 255] width 28 height 15
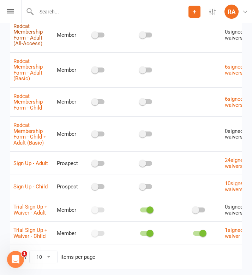
scroll to position [151, 0]
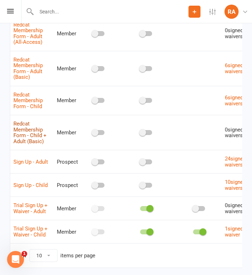
click at [26, 144] on link "Redcat Membership Form - Child + Adult (Basic)" at bounding box center [29, 132] width 33 height 24
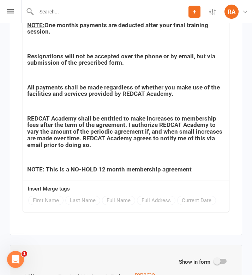
scroll to position [1828, 0]
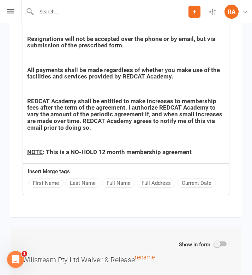
click at [192, 153] on h4 "NOTE : This is a NO-HOLD 12 month membership agreement" at bounding box center [126, 152] width 198 height 7
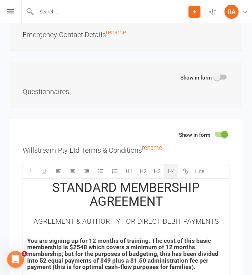
scroll to position [1350, 0]
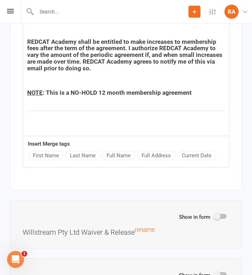
scroll to position [1886, 0]
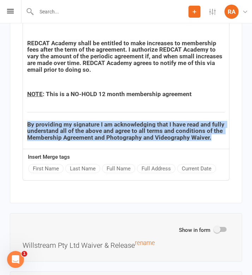
drag, startPoint x: 211, startPoint y: 137, endPoint x: 22, endPoint y: 123, distance: 189.5
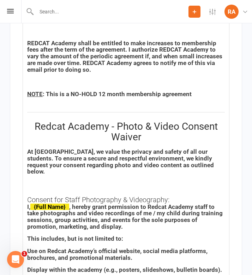
scroll to position [2144, 0]
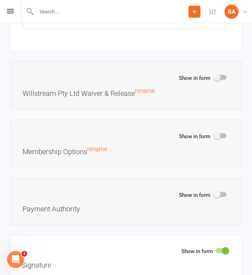
scroll to position [2297, 0]
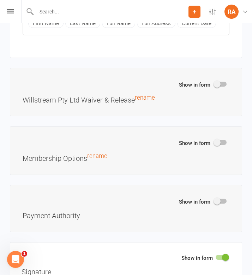
click at [219, 139] on span at bounding box center [217, 142] width 7 height 7
click at [215, 141] on input "checkbox" at bounding box center [215, 141] width 0 height 0
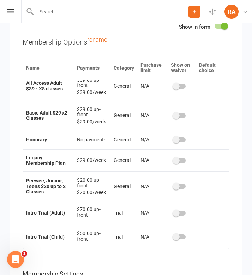
scroll to position [2416, 0]
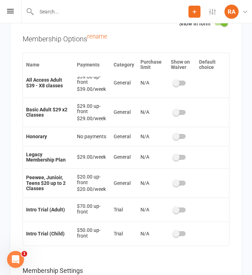
click at [179, 109] on span at bounding box center [176, 112] width 7 height 7
click at [174, 111] on input "checkbox" at bounding box center [174, 111] width 0 height 0
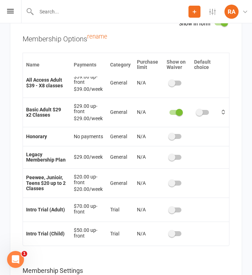
click at [177, 181] on div at bounding box center [176, 183] width 12 height 5
click at [170, 182] on input "checkbox" at bounding box center [170, 182] width 0 height 0
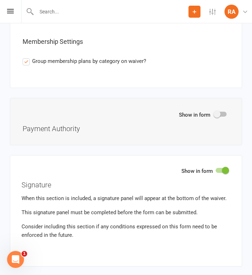
scroll to position [2644, 0]
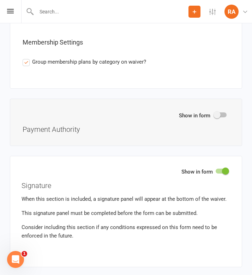
click at [217, 111] on span at bounding box center [217, 114] width 7 height 7
click at [215, 114] on input "checkbox" at bounding box center [215, 114] width 0 height 0
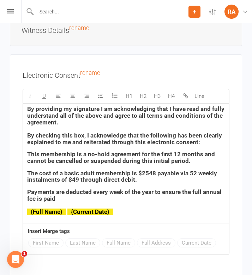
scroll to position [3116, 0]
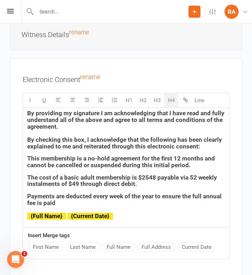
click at [75, 177] on span "The cost of a basic adult membership is $2548 payable via 52 weekly instalments…" at bounding box center [122, 181] width 191 height 14
drag, startPoint x: 154, startPoint y: 169, endPoint x: 141, endPoint y: 169, distance: 13.4
click at [141, 174] on span "The cost of a basic adult membership is $2548 payable via 52 weekly instalments…" at bounding box center [122, 181] width 191 height 14
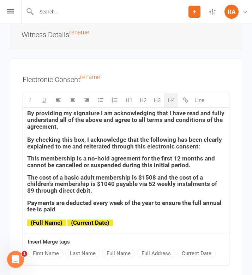
click at [158, 174] on span "The cost of a basic adult membership is $1508 and the cost of a children's memb…" at bounding box center [122, 184] width 191 height 20
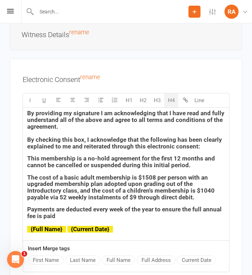
click at [91, 190] on span "The cost of a basic adult membership is $1508 per person with an upgraded membe…" at bounding box center [121, 187] width 189 height 27
drag, startPoint x: 96, startPoint y: 190, endPoint x: 85, endPoint y: 190, distance: 11.0
click at [85, 190] on span "The cost of a basic adult membership is $1508 per person with an upgraded membe…" at bounding box center [121, 187] width 189 height 27
click at [55, 183] on span "The cost of a basic adult membership is $1508 per person with an upgraded membe…" at bounding box center [121, 187] width 189 height 27
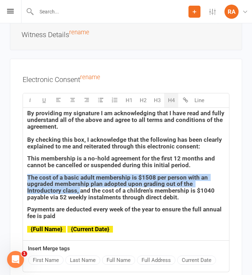
drag, startPoint x: 43, startPoint y: 185, endPoint x: 16, endPoint y: 167, distance: 32.5
click at [16, 167] on div "Electronic Consent rename U H1 H2 H3 H4 Line By providing my signature I am ack…" at bounding box center [126, 177] width 232 height 236
copy span "The cost of a basic adult membership is $1508 per person with an upgraded membe…"
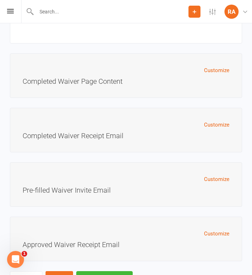
scroll to position [3391, 0]
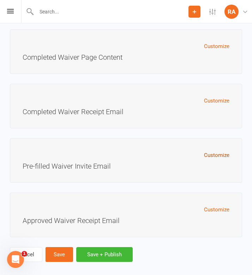
click at [209, 151] on button "Customize" at bounding box center [216, 155] width 25 height 8
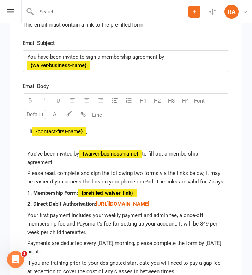
scroll to position [3557, 0]
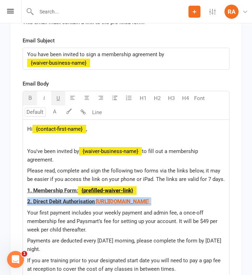
drag, startPoint x: 191, startPoint y: 211, endPoint x: 25, endPoint y: 194, distance: 166.6
click at [25, 194] on div "Hi ﻿ {contact-first-name} , You've been invited by ﻿ {waiver-business-name} to …" at bounding box center [126, 214] width 206 height 189
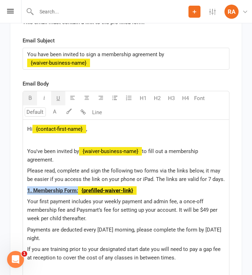
drag, startPoint x: 79, startPoint y: 183, endPoint x: 1, endPoint y: 181, distance: 77.8
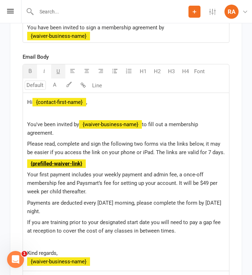
scroll to position [3588, 0]
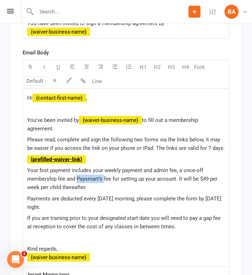
drag, startPoint x: 104, startPoint y: 172, endPoint x: 77, endPoint y: 174, distance: 27.6
click at [77, 174] on span "Your first payment includes your weekly payment and admin fee, a once-off membe…" at bounding box center [123, 178] width 192 height 23
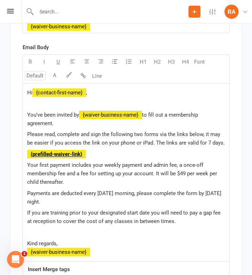
scroll to position [3594, 0]
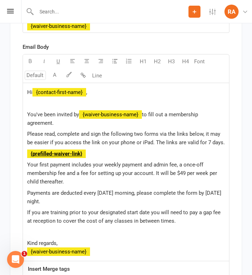
click at [183, 165] on span "Your first payment includes your weekly payment and admin fee, a once-off membe…" at bounding box center [122, 172] width 191 height 23
click at [197, 165] on span "Your first payment includes your weekly payment and admin fee, a once-off membe…" at bounding box center [122, 172] width 191 height 23
click at [216, 167] on span "Your first payment includes your weekly payment and admin fee, a once-off membe…" at bounding box center [122, 172] width 191 height 23
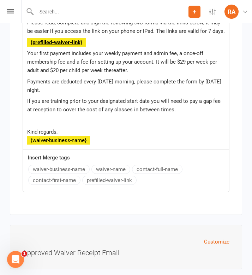
scroll to position [3737, 0]
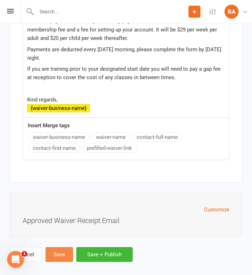
click at [53, 247] on button "Save" at bounding box center [60, 254] width 28 height 15
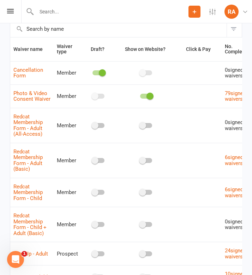
scroll to position [73, 0]
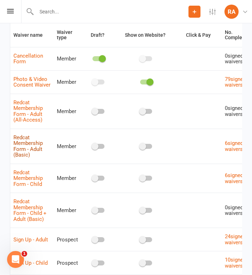
click at [33, 151] on link "Redcat Membership Form - Adult (Basic)" at bounding box center [27, 146] width 29 height 24
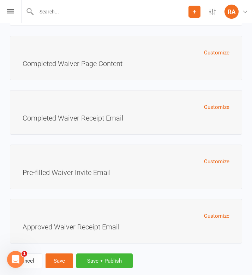
scroll to position [2602, 0]
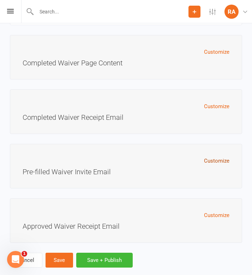
click at [212, 159] on button "Customize" at bounding box center [216, 161] width 25 height 8
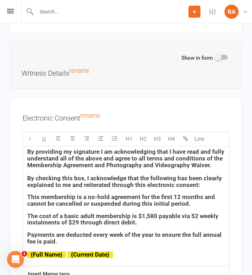
scroll to position [2323, 0]
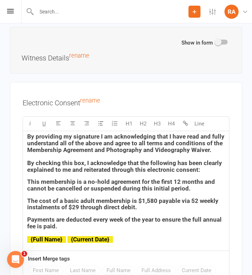
click at [29, 137] on span "By providing my signature I am acknowledging that I have read and fully underst…" at bounding box center [126, 143] width 199 height 20
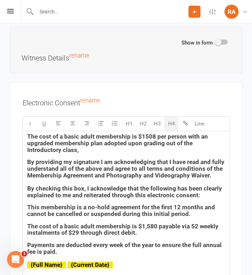
click at [51, 146] on h4 "The cost of a basic adult membership is $1508 per person with an upgraded membe…" at bounding box center [126, 143] width 198 height 20
drag, startPoint x: 49, startPoint y: 148, endPoint x: 185, endPoint y: 136, distance: 136.9
click at [185, 136] on h4 "The cost of a basic adult membership is $1508 per person with an upgraded membe…" at bounding box center [126, 143] width 198 height 20
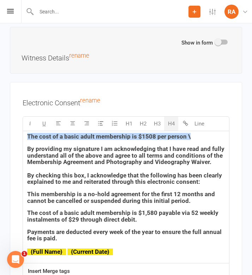
drag, startPoint x: 200, startPoint y: 136, endPoint x: 24, endPoint y: 135, distance: 175.9
click at [24, 135] on div "The cost of a basic adult membership is $1508 per person \ By providing my sign…" at bounding box center [126, 196] width 206 height 131
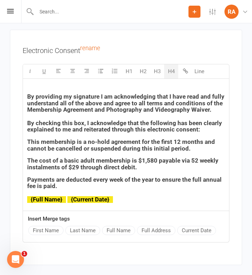
scroll to position [2376, 0]
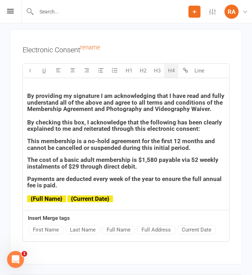
click at [143, 164] on h4 "The cost of a basic adult membership is $1,580 payable via 52 weekly instalment…" at bounding box center [126, 163] width 198 height 13
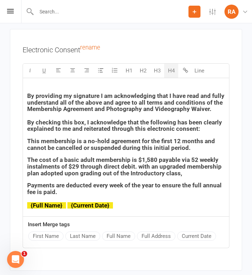
click at [138, 164] on span "The cost of a basic adult membership is $1,580 payable via 52 weekly instalment…" at bounding box center [125, 166] width 196 height 20
click at [179, 174] on span "The cost of a basic adult membership is $1,580 payable via 52 weekly instalment…" at bounding box center [124, 166] width 194 height 20
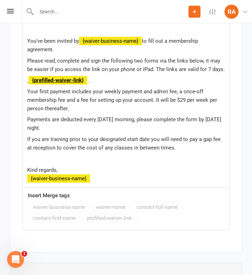
scroll to position [2887, 0]
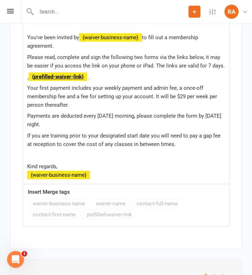
click at [28, 77] on span at bounding box center [27, 76] width 1 height 6
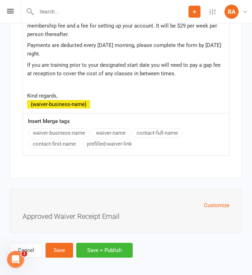
scroll to position [2960, 0]
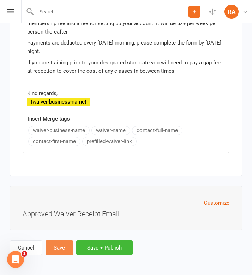
click at [55, 241] on button "Save" at bounding box center [60, 247] width 28 height 15
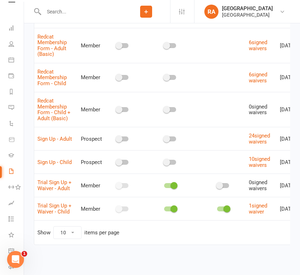
scroll to position [180, 0]
click at [58, 187] on span "Trial Sign Up + Waiver - Adult" at bounding box center [54, 185] width 34 height 19
click at [63, 184] on link "Trial Sign Up + Waiver - Adult" at bounding box center [54, 185] width 34 height 12
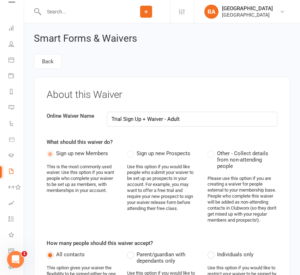
select select "applies_to_primary_signee"
select select "select"
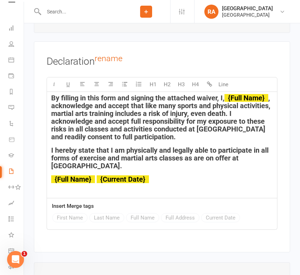
scroll to position [4510, 0]
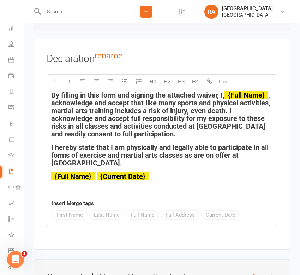
click at [220, 99] on span "By filling in this form and signing the attached waiver, I," at bounding box center [137, 95] width 173 height 8
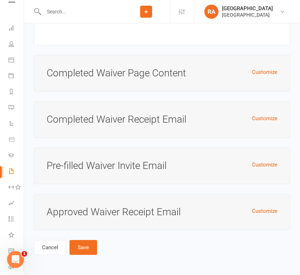
scroll to position [4746, 0]
click at [263, 167] on button "Customize" at bounding box center [264, 164] width 25 height 8
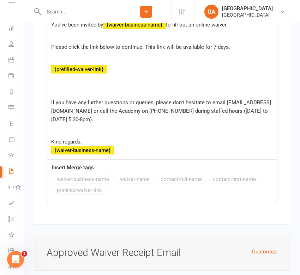
scroll to position [5092, 0]
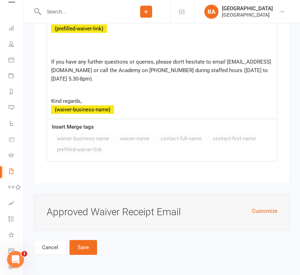
click at [79, 251] on button "Save" at bounding box center [84, 247] width 28 height 15
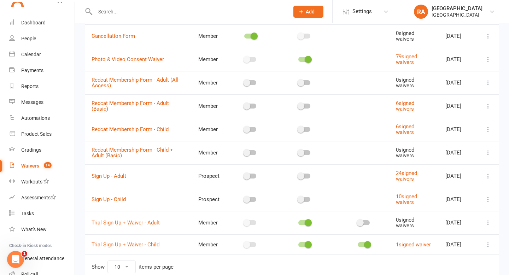
scroll to position [112, 0]
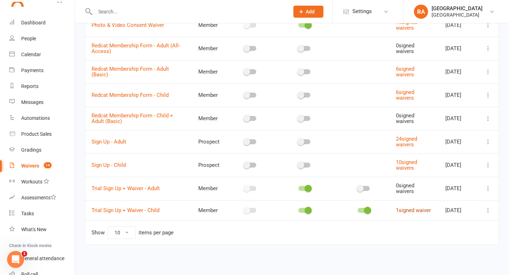
click at [407, 208] on link "1 signed waiver" at bounding box center [413, 210] width 35 height 6
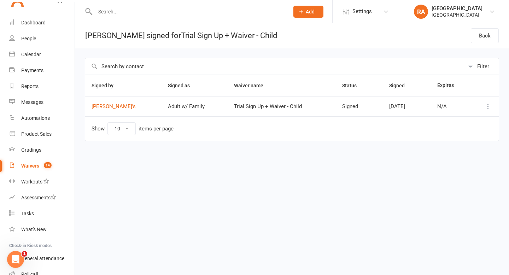
click at [484, 104] on icon at bounding box center [487, 106] width 7 height 7
click at [453, 135] on link "[PERSON_NAME]" at bounding box center [457, 134] width 70 height 14
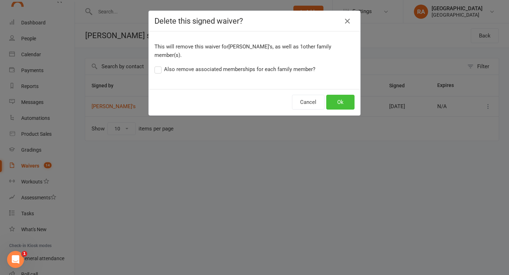
click at [334, 95] on button "Ok" at bounding box center [340, 102] width 28 height 15
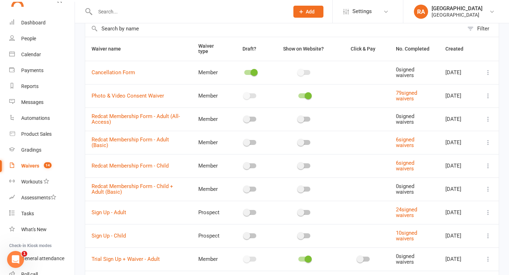
scroll to position [37, 0]
click at [124, 73] on link "Cancellation Form" at bounding box center [113, 73] width 43 height 6
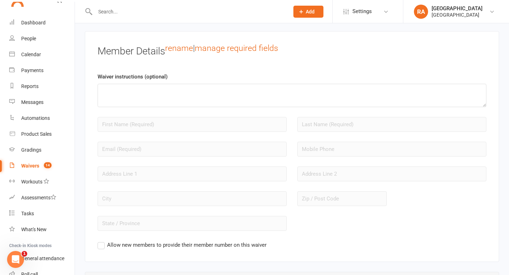
scroll to position [566, 0]
click at [223, 51] on link "manage required fields" at bounding box center [236, 50] width 83 height 10
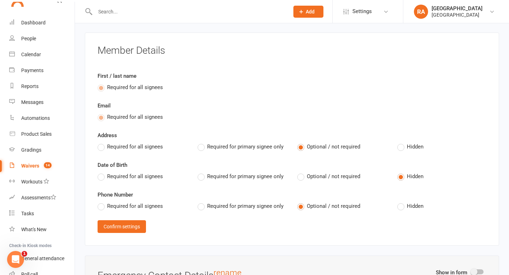
click at [130, 207] on span "Required for all signees" at bounding box center [135, 205] width 56 height 7
click at [102, 202] on input "Required for all signees" at bounding box center [100, 202] width 5 height 0
click at [124, 226] on button "Confirm settings" at bounding box center [122, 226] width 48 height 13
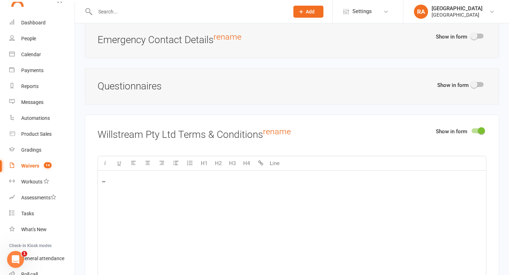
scroll to position [833, 0]
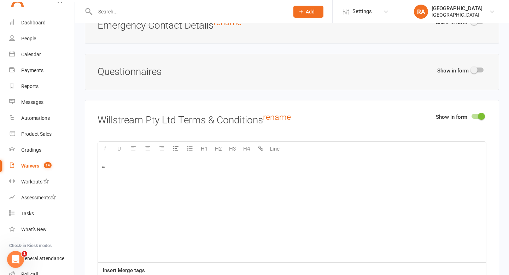
click at [477, 66] on div "Show in form" at bounding box center [461, 71] width 49 height 11
click at [474, 70] on span at bounding box center [473, 69] width 7 height 7
click at [471, 69] on input "checkbox" at bounding box center [471, 69] width 0 height 0
select select "do_not_copy_answers"
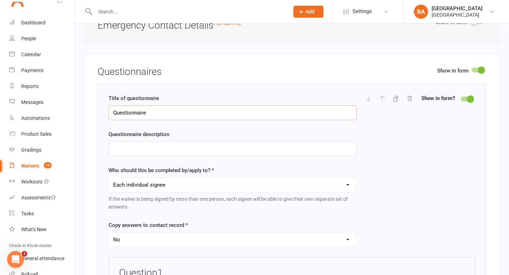
drag, startPoint x: 192, startPoint y: 112, endPoint x: 82, endPoint y: 111, distance: 110.2
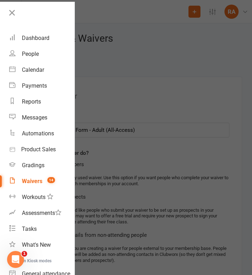
click at [171, 87] on div at bounding box center [126, 137] width 252 height 275
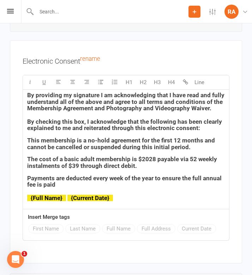
scroll to position [3145, 0]
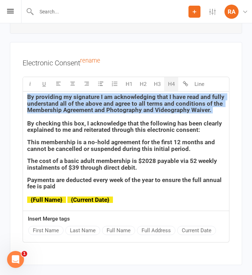
drag, startPoint x: 213, startPoint y: 107, endPoint x: 0, endPoint y: 81, distance: 215.0
copy h4 "By providing my signature I am acknowledging that I have read and fully underst…"
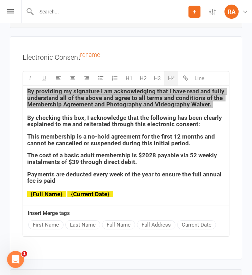
scroll to position [3150, 0]
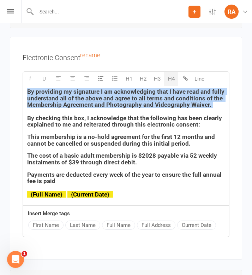
copy h4 "By providing my signature I am acknowledging that I have read and fully underst…"
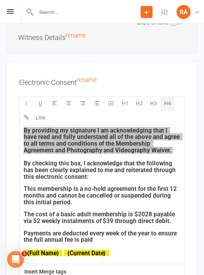
scroll to position [3323, 0]
